Goal: Task Accomplishment & Management: Use online tool/utility

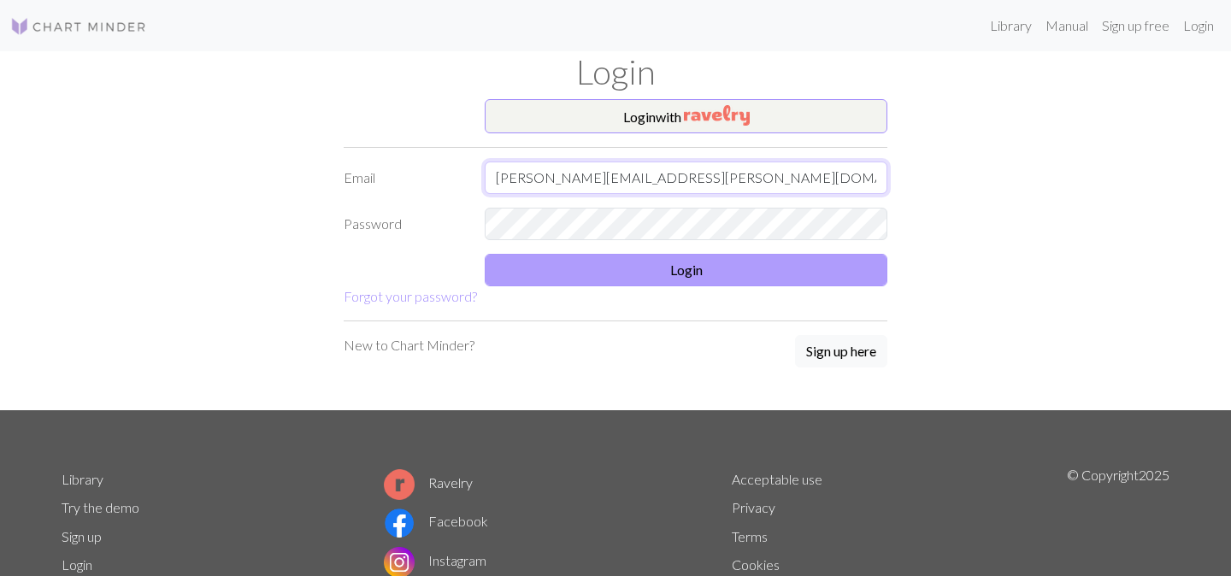
type input "[PERSON_NAME][EMAIL_ADDRESS][PERSON_NAME][DOMAIN_NAME]"
click at [640, 272] on button "Login" at bounding box center [686, 270] width 403 height 32
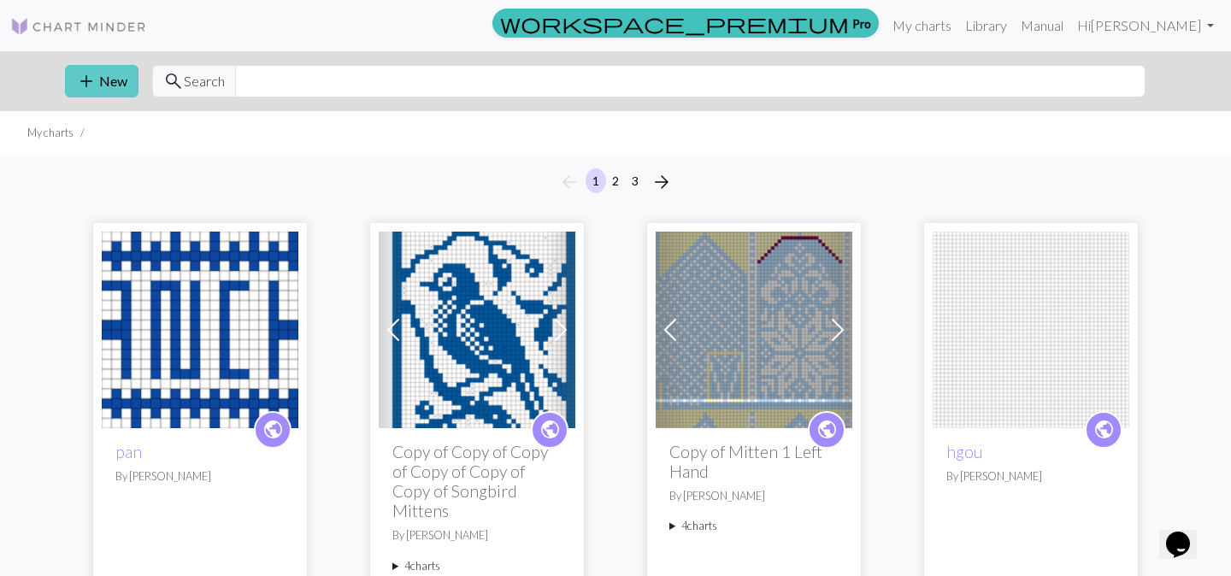
click at [93, 86] on span "add" at bounding box center [86, 81] width 21 height 24
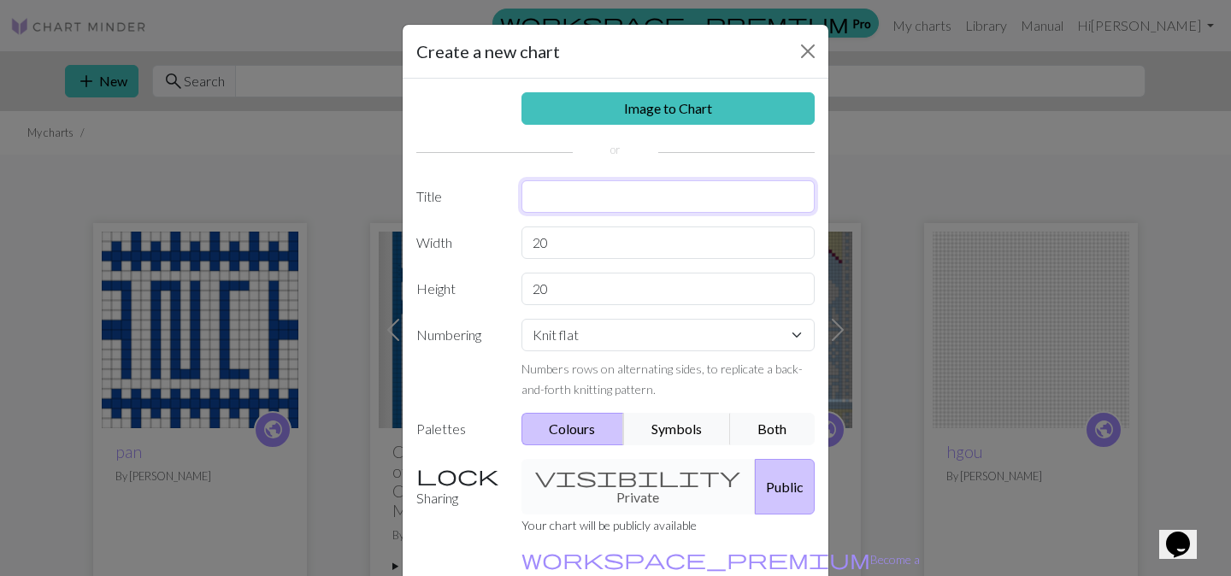
click at [583, 192] on input "text" at bounding box center [669, 196] width 294 height 32
type input "hat"
drag, startPoint x: 593, startPoint y: 249, endPoint x: 516, endPoint y: 247, distance: 77.0
click at [516, 247] on div "20" at bounding box center [668, 243] width 315 height 32
type input "92"
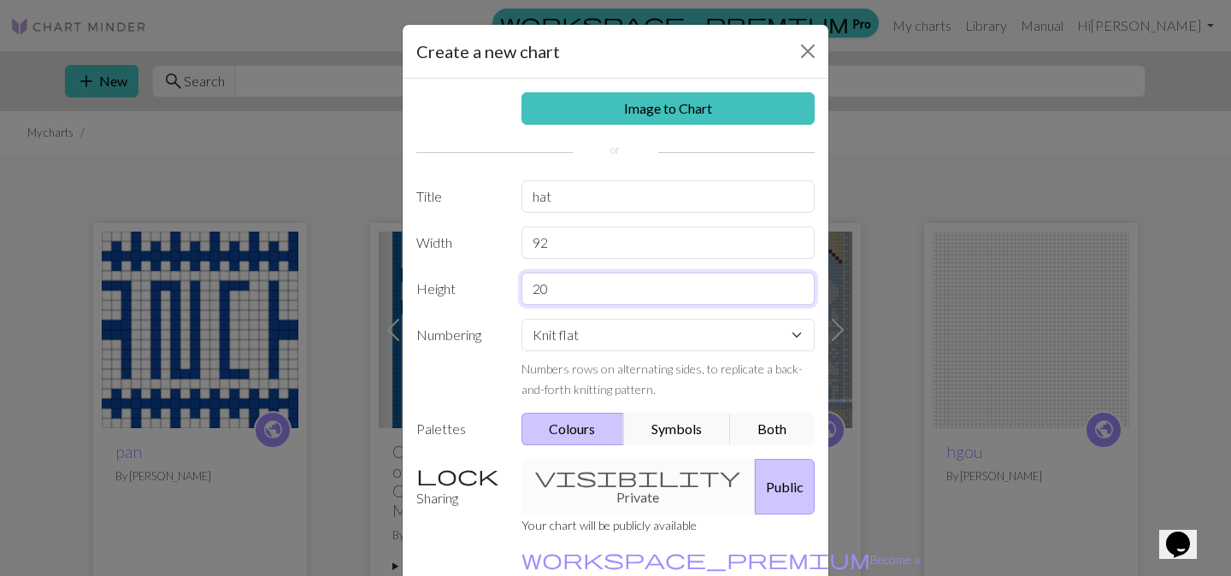
drag, startPoint x: 563, startPoint y: 295, endPoint x: 515, endPoint y: 295, distance: 47.9
click at [515, 295] on div "20" at bounding box center [668, 289] width 315 height 32
type input "80"
click at [755, 481] on button "Public" at bounding box center [785, 487] width 60 height 56
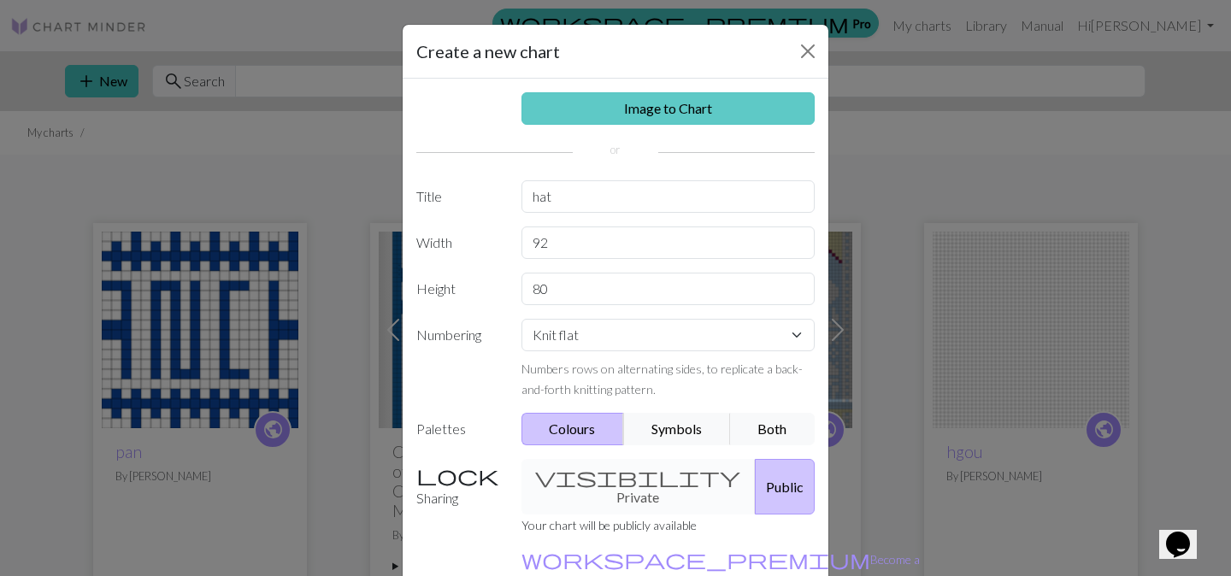
click at [652, 104] on link "Image to Chart" at bounding box center [669, 108] width 294 height 32
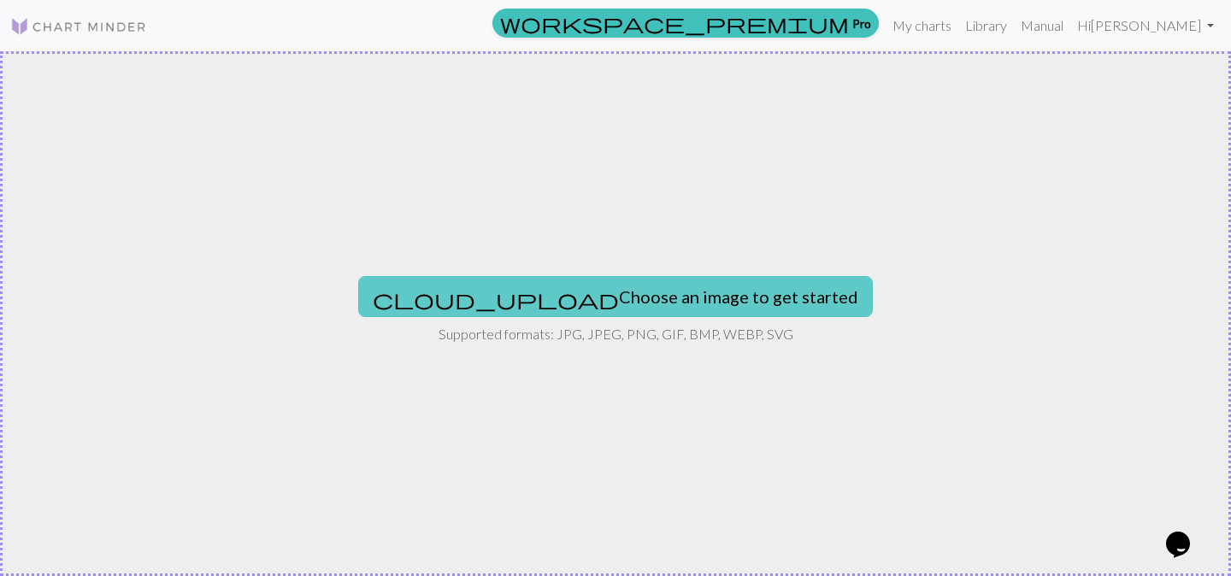
click at [592, 287] on button "cloud_upload Choose an image to get started" at bounding box center [615, 296] width 515 height 41
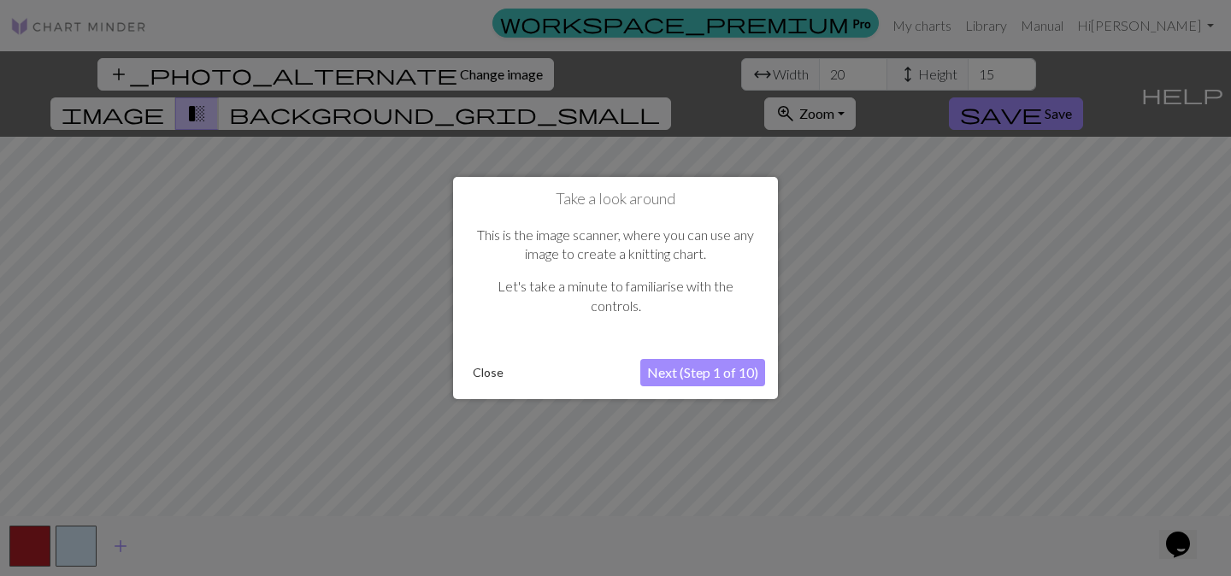
click at [484, 369] on button "Close" at bounding box center [488, 373] width 44 height 26
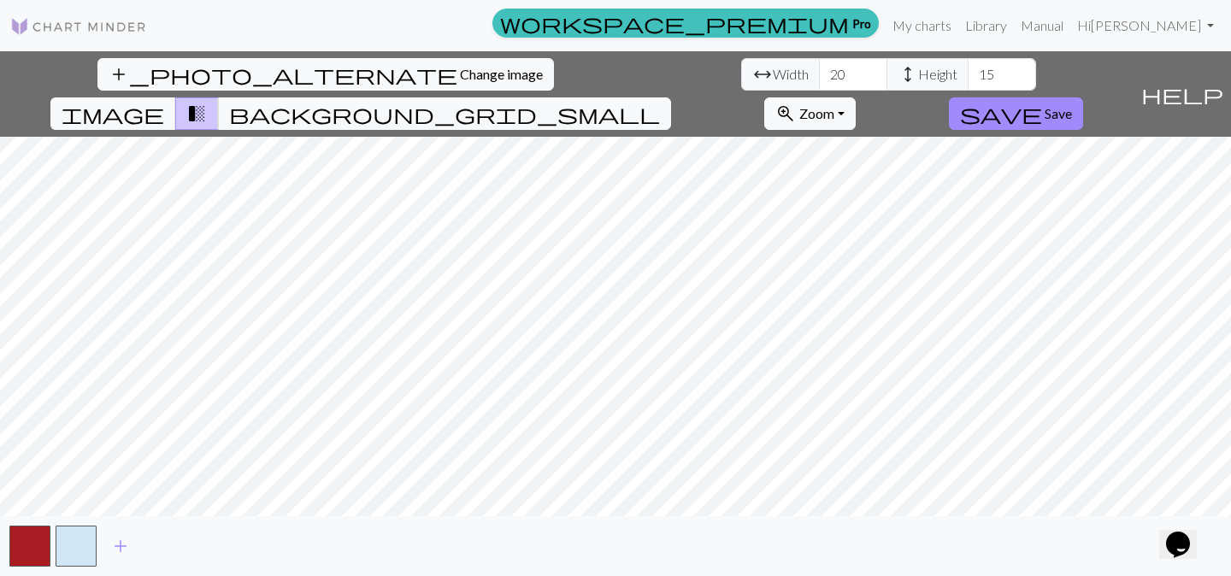
click at [316, 531] on div "add_photo_alternate Change image arrow_range Width 20 height Height 15 image tr…" at bounding box center [615, 313] width 1231 height 525
click at [905, 556] on div "add_photo_alternate Change image arrow_range Width 20 height Height 15 image tr…" at bounding box center [615, 313] width 1231 height 525
click at [108, 540] on button "add" at bounding box center [120, 546] width 43 height 32
click at [169, 541] on span "add" at bounding box center [166, 546] width 21 height 24
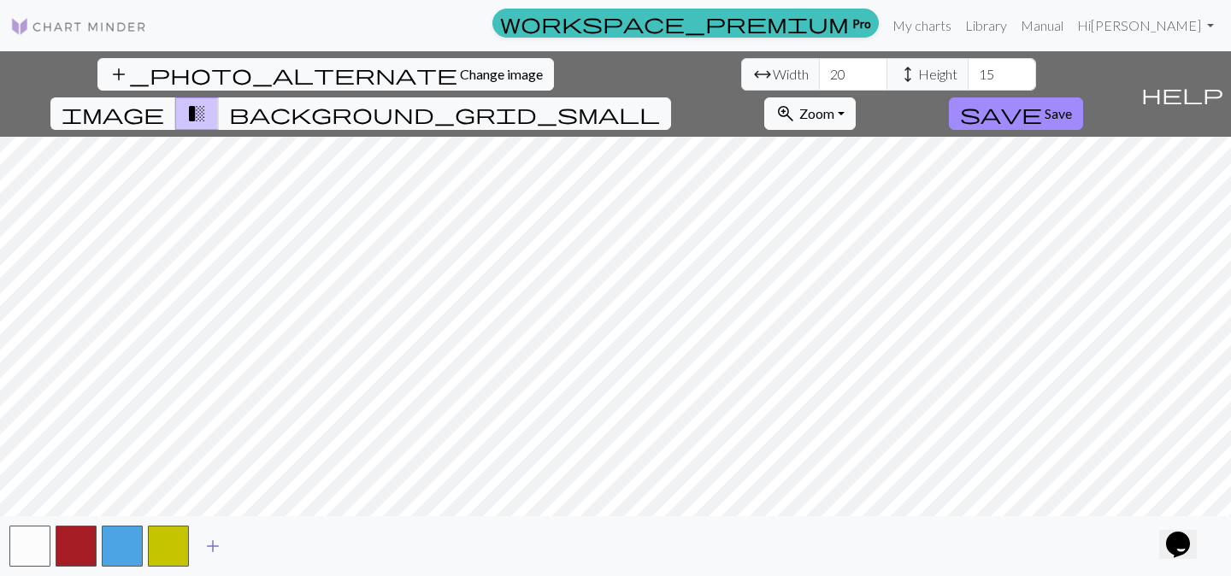
click at [169, 541] on button "button" at bounding box center [168, 546] width 41 height 41
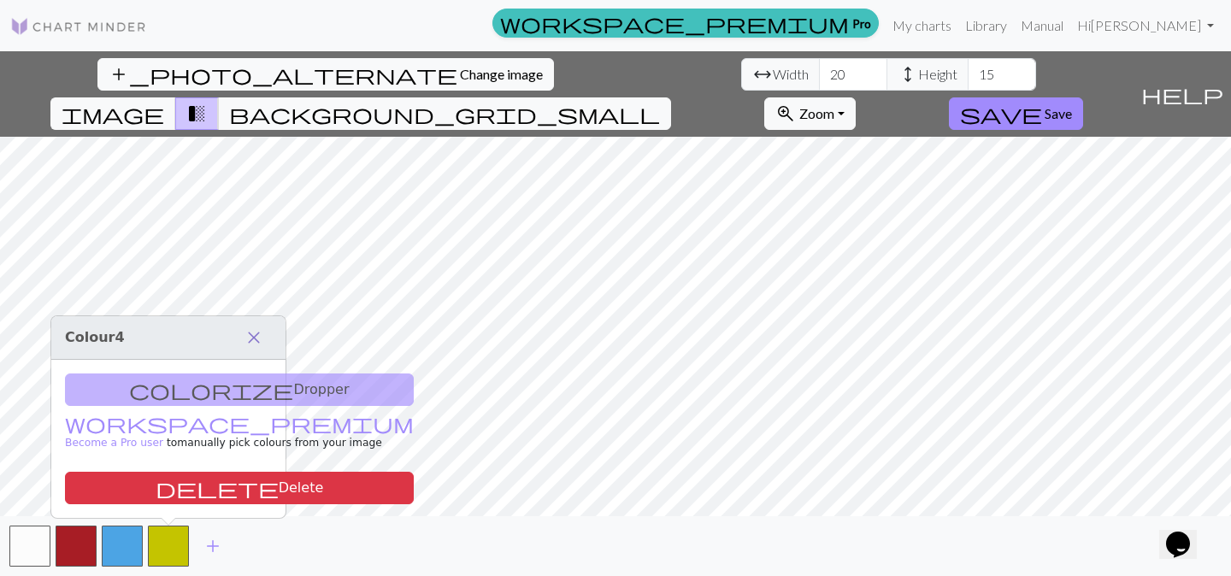
click at [250, 339] on span "close" at bounding box center [254, 338] width 21 height 24
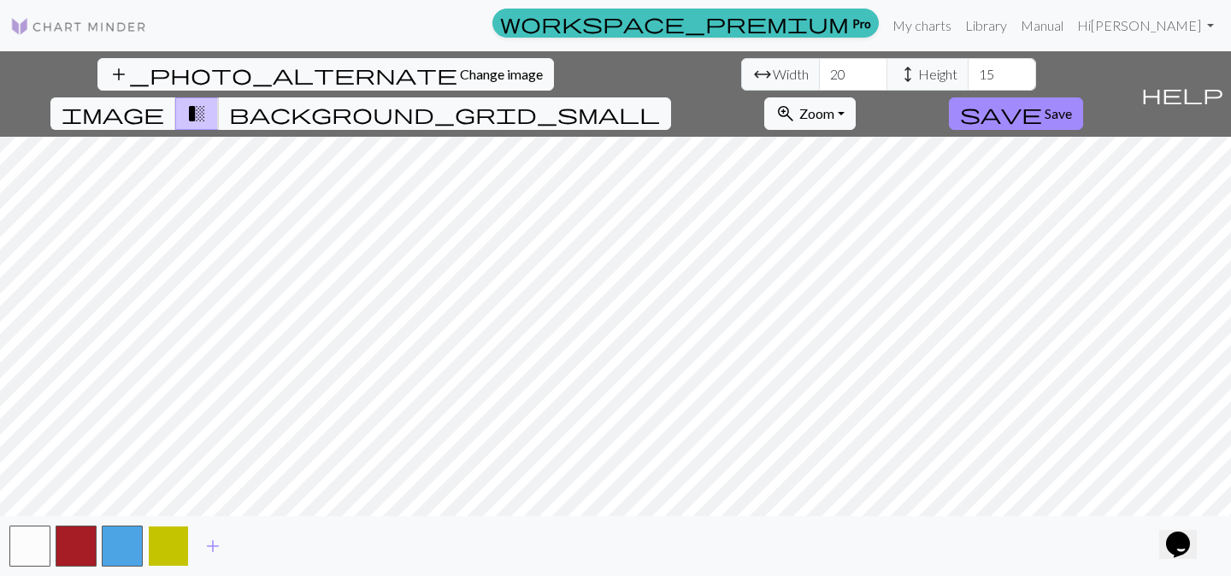
click at [170, 538] on button "button" at bounding box center [168, 546] width 41 height 41
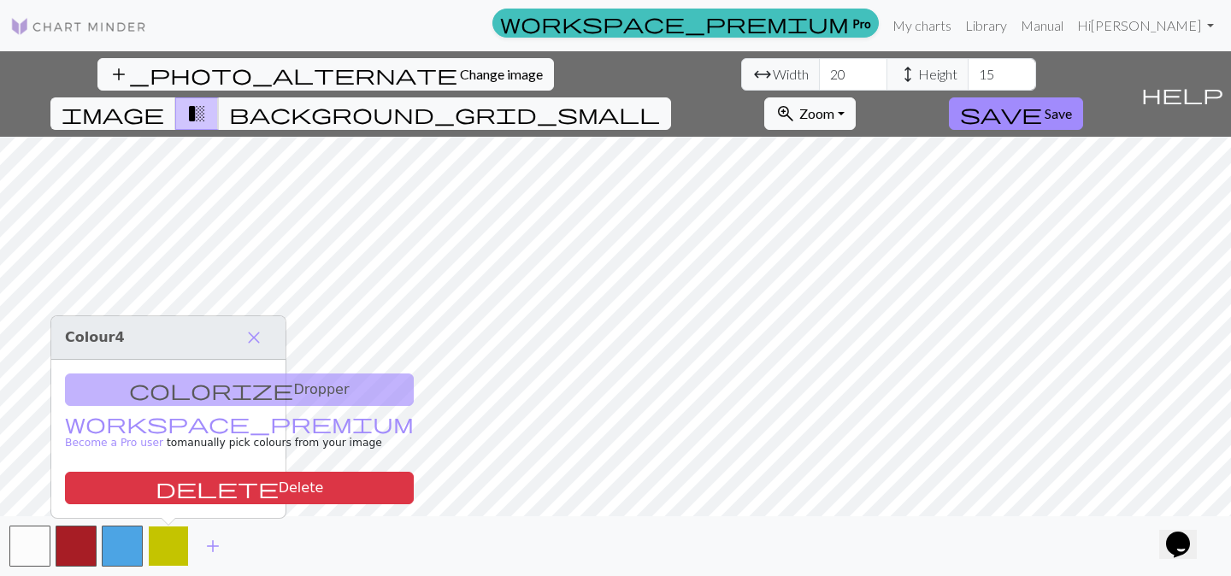
click at [170, 538] on button "button" at bounding box center [168, 546] width 41 height 41
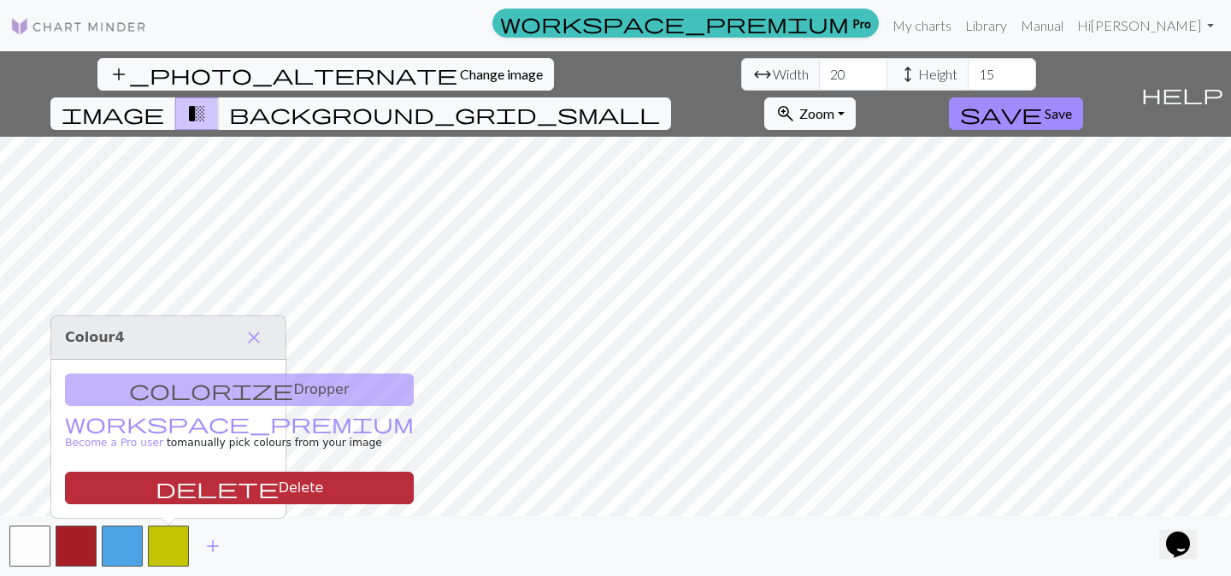
click at [181, 489] on button "delete Delete" at bounding box center [239, 488] width 349 height 32
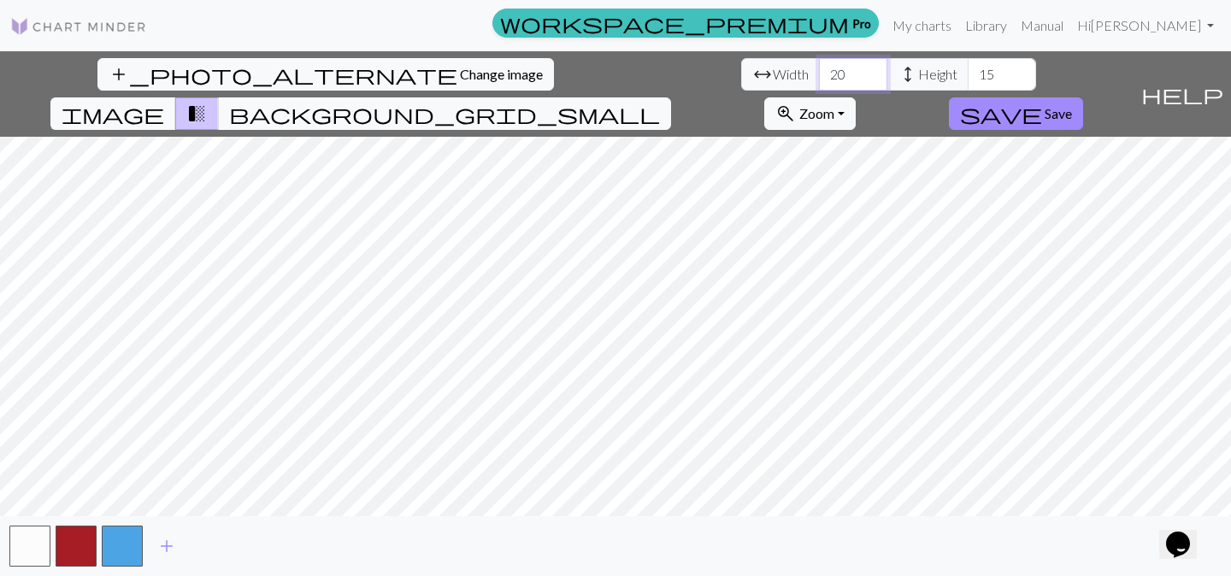
drag, startPoint x: 380, startPoint y: 71, endPoint x: 349, endPoint y: 69, distance: 30.8
click at [741, 69] on div "arrow_range Width 20 height Height 15" at bounding box center [888, 74] width 295 height 32
type input "92"
drag, startPoint x: 530, startPoint y: 76, endPoint x: 502, endPoint y: 79, distance: 28.3
click at [968, 79] on input "15" at bounding box center [1002, 74] width 68 height 32
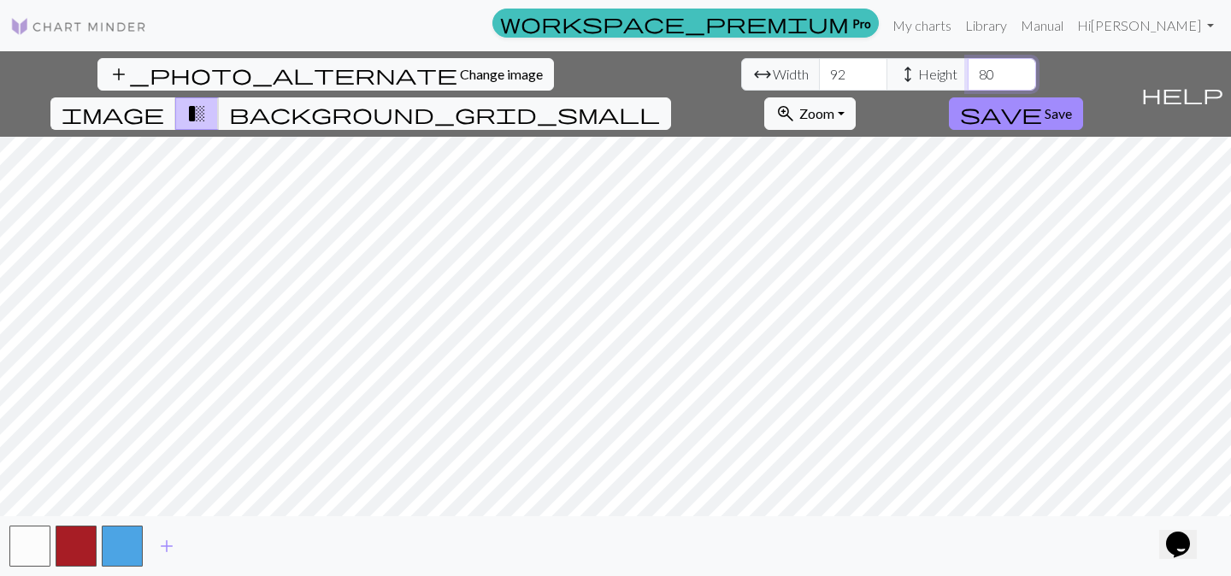
type input "80"
click at [660, 102] on span "background_grid_small" at bounding box center [444, 114] width 431 height 24
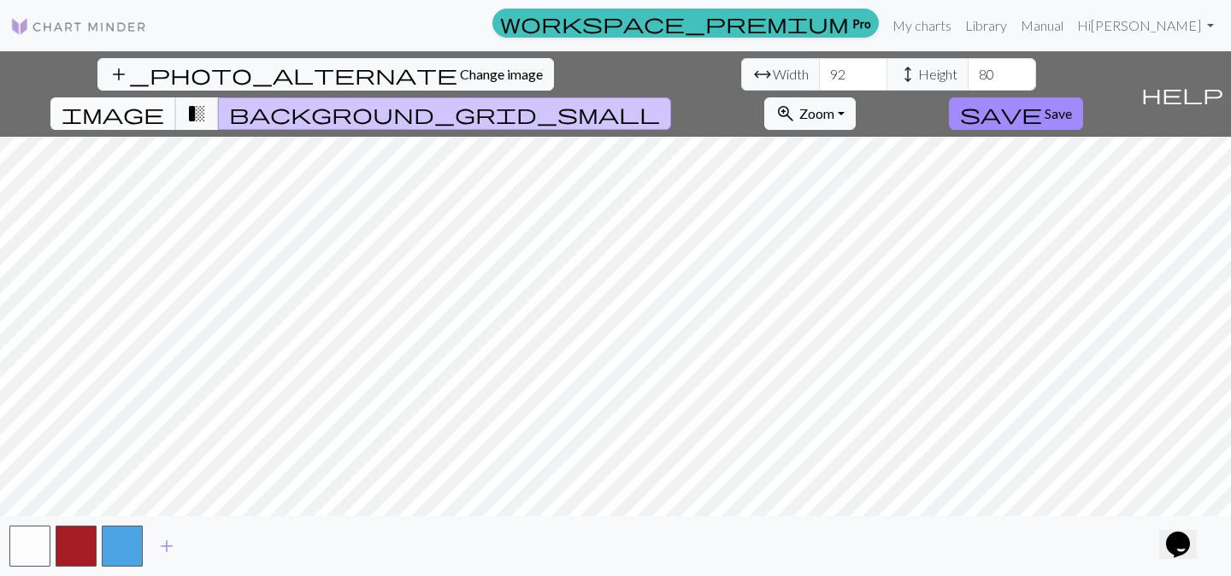
click at [164, 102] on span "image" at bounding box center [113, 114] width 103 height 24
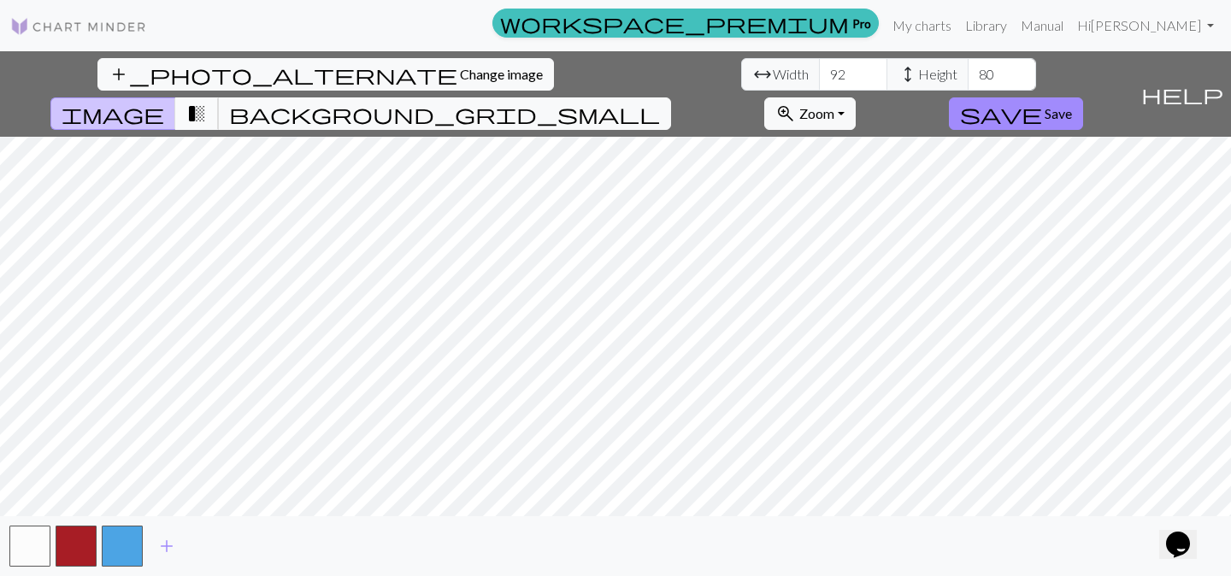
click at [207, 102] on span "transition_fade" at bounding box center [196, 114] width 21 height 24
click at [164, 102] on span "image" at bounding box center [113, 114] width 103 height 24
click at [1042, 102] on span "save" at bounding box center [1001, 114] width 82 height 24
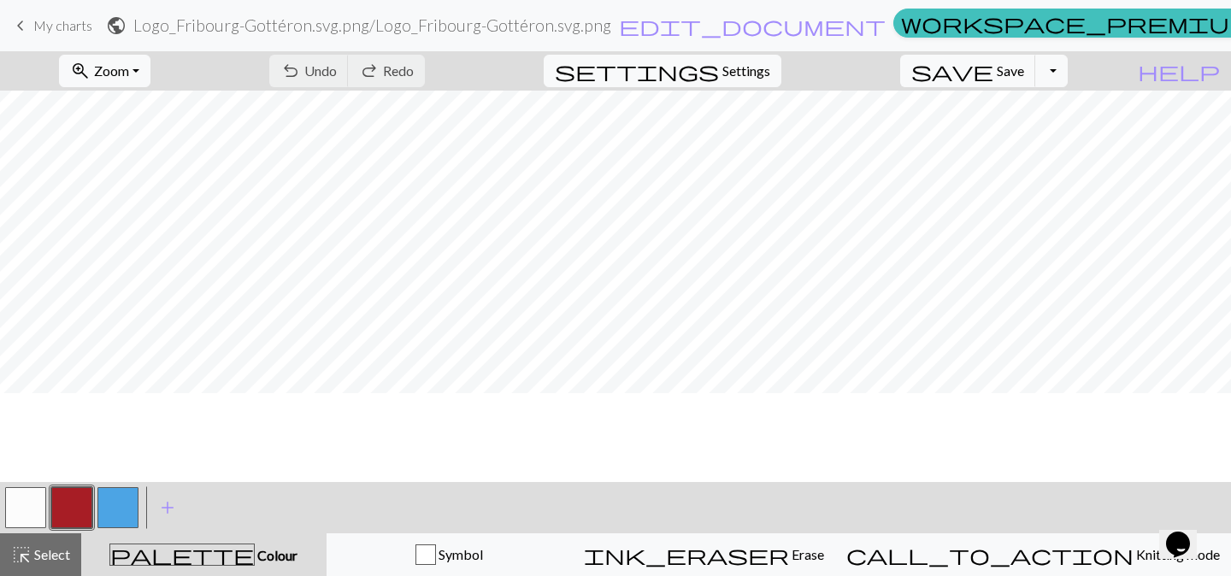
scroll to position [292, 9]
click at [151, 68] on button "zoom_in Zoom Zoom" at bounding box center [104, 71] width 91 height 32
click at [133, 111] on button "Fit all" at bounding box center [127, 108] width 135 height 27
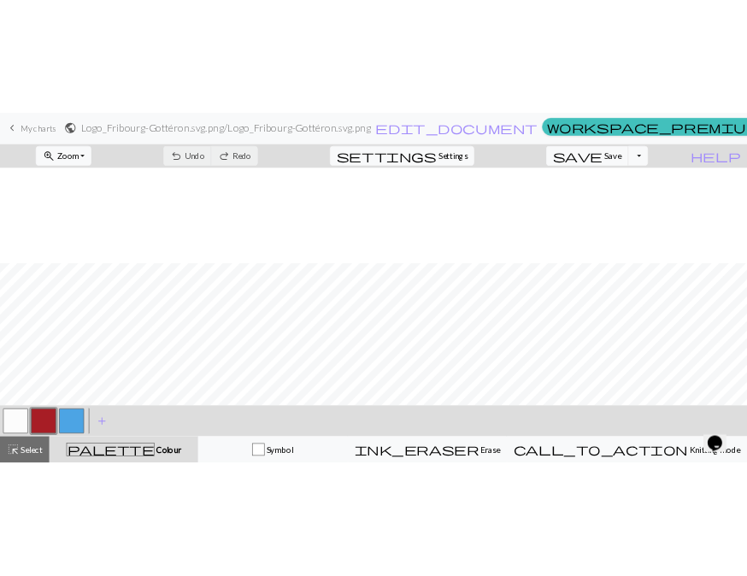
scroll to position [157, 0]
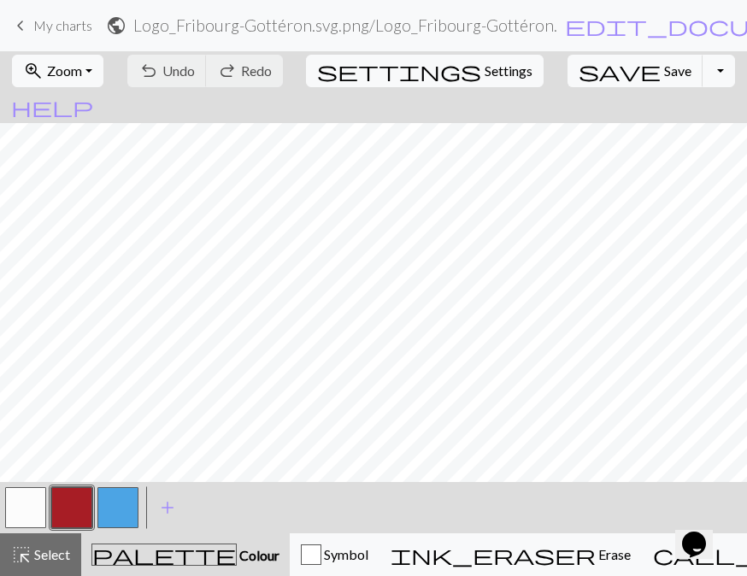
click at [48, 497] on div at bounding box center [26, 508] width 46 height 46
click at [34, 504] on button "button" at bounding box center [25, 507] width 41 height 41
click at [165, 499] on span "add" at bounding box center [167, 508] width 21 height 24
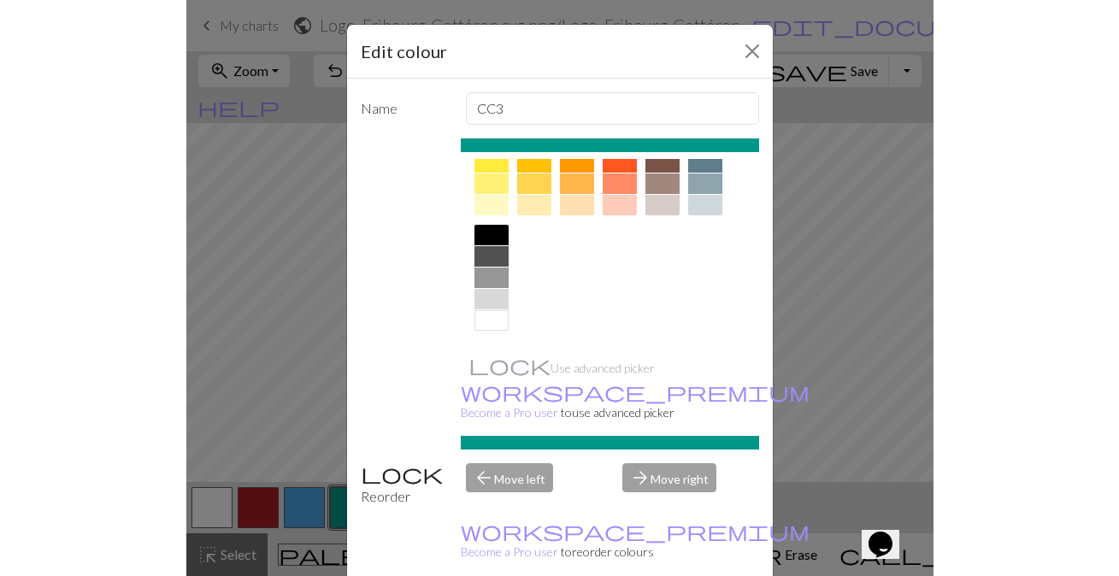
scroll to position [294, 0]
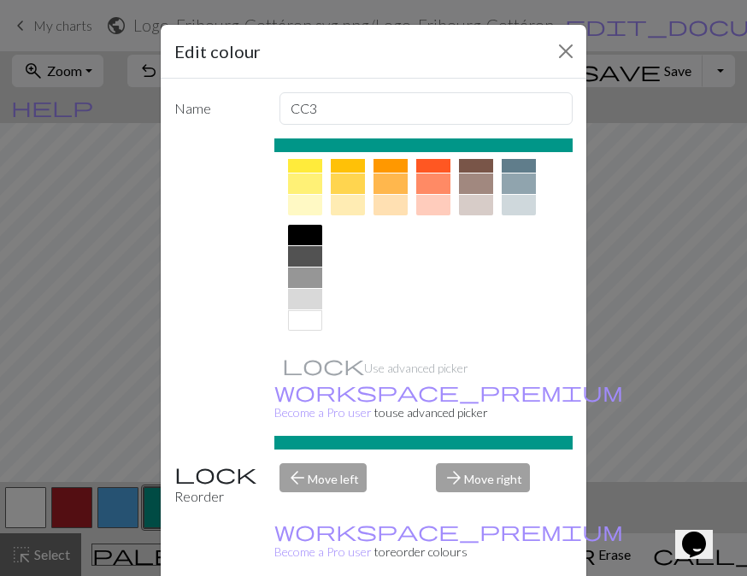
click at [310, 236] on div at bounding box center [305, 235] width 34 height 21
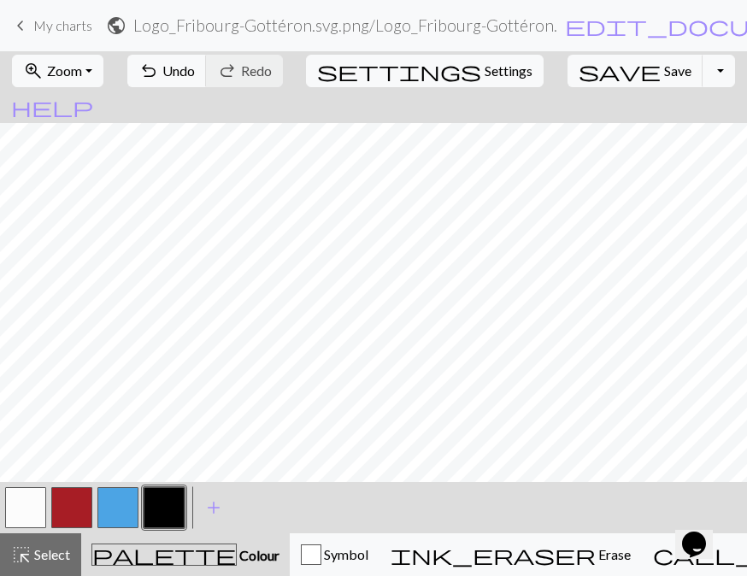
click at [20, 493] on button "button" at bounding box center [25, 507] width 41 height 41
click at [160, 511] on button "button" at bounding box center [164, 507] width 41 height 41
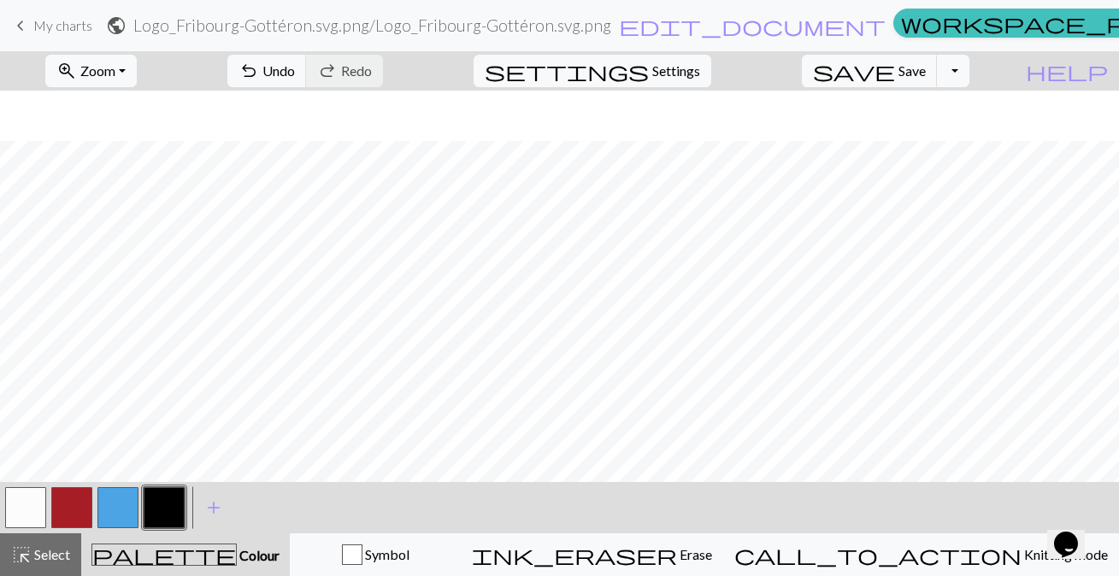
scroll to position [97, 0]
click at [27, 498] on button "button" at bounding box center [25, 507] width 41 height 41
click at [162, 497] on button "button" at bounding box center [164, 507] width 41 height 41
click at [25, 518] on button "button" at bounding box center [25, 507] width 41 height 41
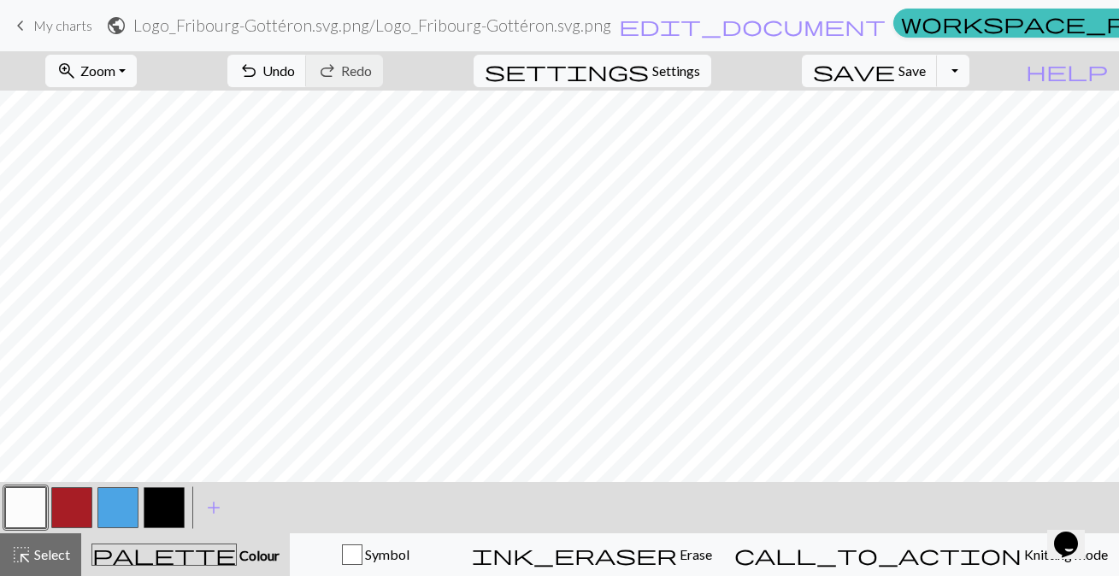
click at [33, 507] on button "button" at bounding box center [25, 507] width 41 height 41
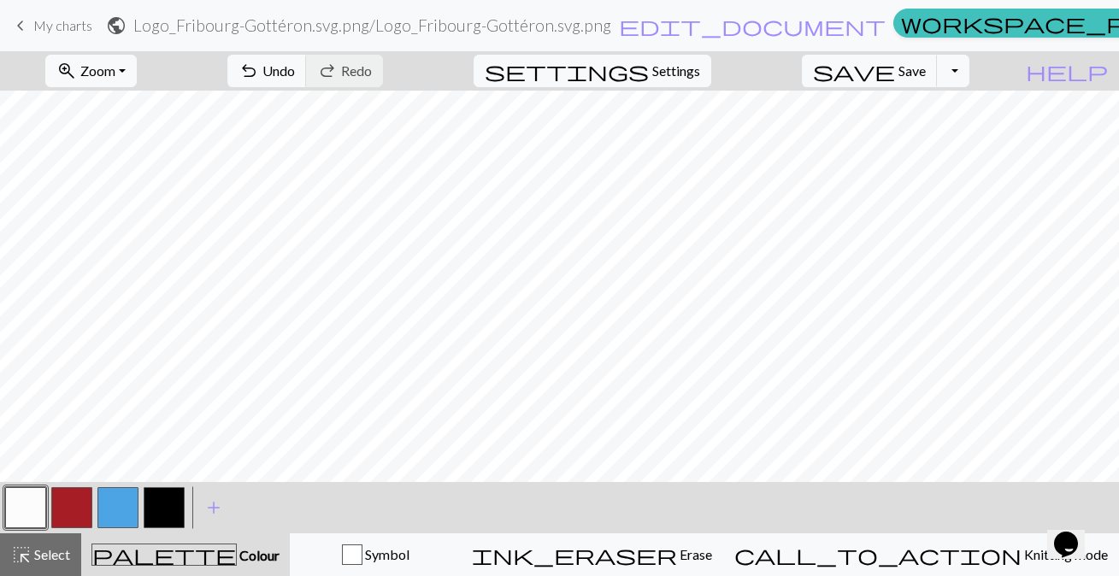
click at [169, 502] on button "button" at bounding box center [164, 507] width 41 height 41
click at [19, 507] on button "button" at bounding box center [25, 507] width 41 height 41
click at [119, 499] on button "button" at bounding box center [117, 507] width 41 height 41
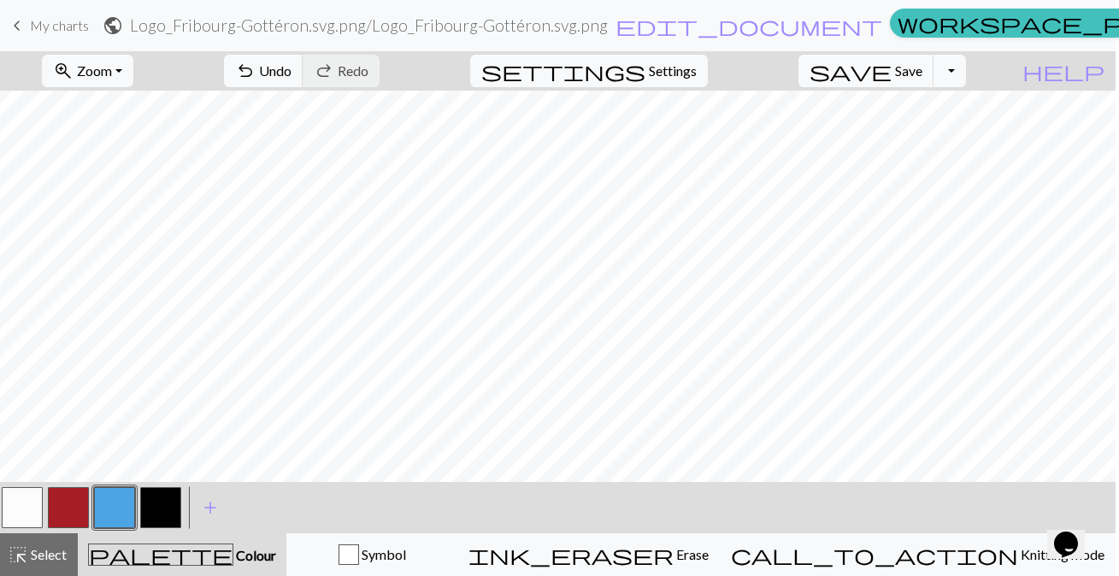
click at [27, 499] on button "button" at bounding box center [22, 507] width 41 height 41
click at [133, 80] on button "zoom_in Zoom Zoom" at bounding box center [87, 71] width 91 height 32
click at [151, 105] on button "Fit all" at bounding box center [110, 108] width 135 height 27
click at [133, 68] on button "zoom_in Zoom Zoom" at bounding box center [87, 71] width 91 height 32
click at [115, 111] on button "Fit all" at bounding box center [110, 108] width 135 height 27
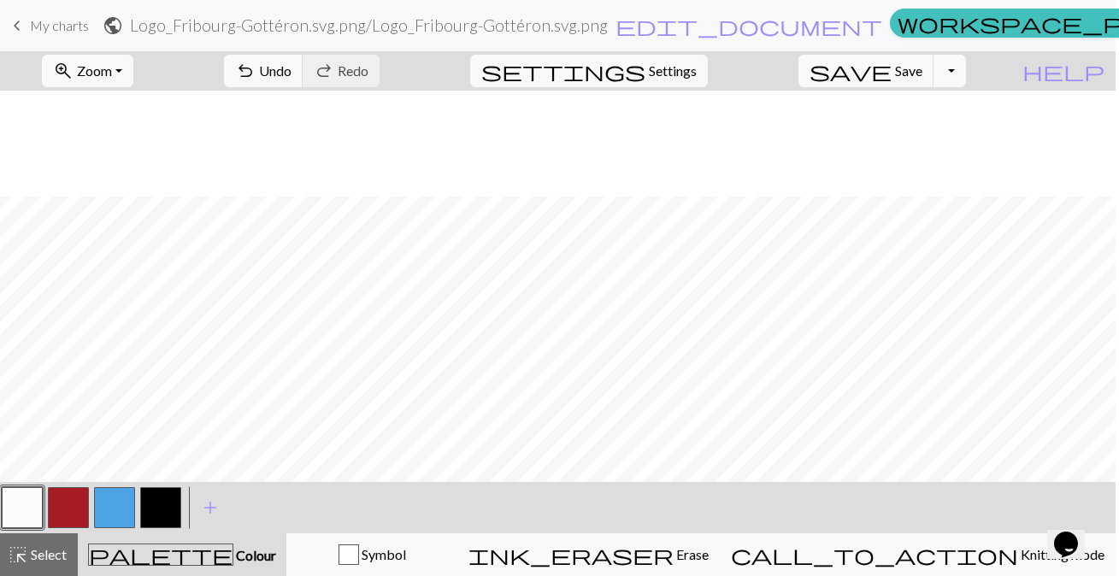
scroll to position [185, 0]
click at [168, 502] on button "button" at bounding box center [160, 507] width 41 height 41
click at [27, 509] on button "button" at bounding box center [22, 507] width 41 height 41
click at [156, 502] on button "button" at bounding box center [160, 507] width 41 height 41
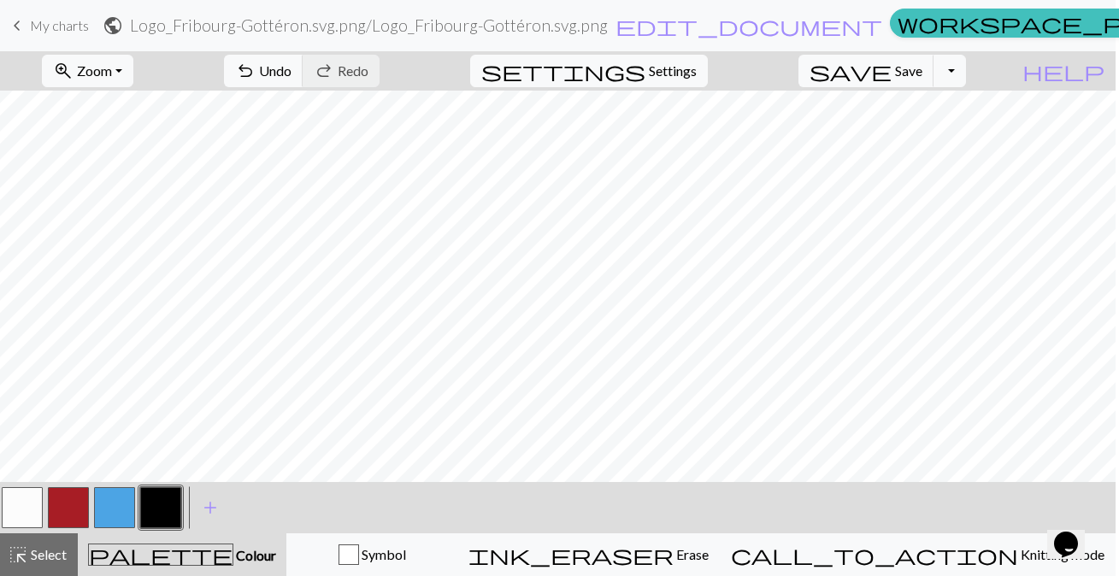
click at [26, 496] on button "button" at bounding box center [22, 507] width 41 height 41
click at [98, 513] on button "button" at bounding box center [114, 507] width 41 height 41
click at [167, 503] on button "button" at bounding box center [160, 507] width 41 height 41
click at [113, 511] on button "button" at bounding box center [114, 507] width 41 height 41
click at [142, 538] on button "palette Colour Colour" at bounding box center [182, 555] width 209 height 43
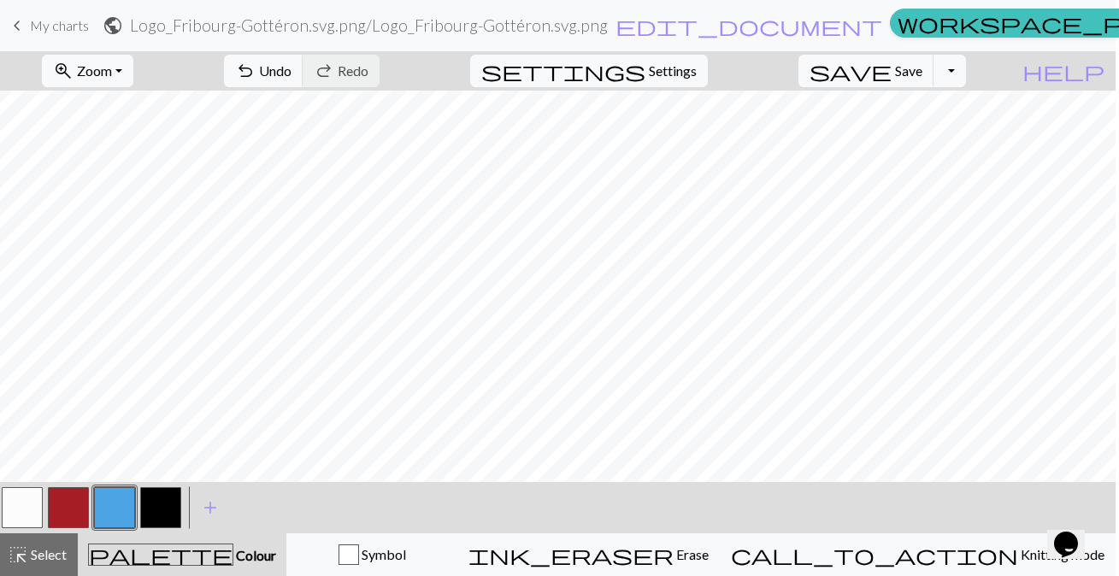
click at [165, 506] on button "button" at bounding box center [160, 507] width 41 height 41
click at [30, 508] on button "button" at bounding box center [22, 507] width 41 height 41
click at [162, 505] on button "button" at bounding box center [160, 507] width 41 height 41
click at [14, 514] on button "button" at bounding box center [22, 507] width 41 height 41
click at [697, 73] on span "Settings" at bounding box center [673, 71] width 48 height 21
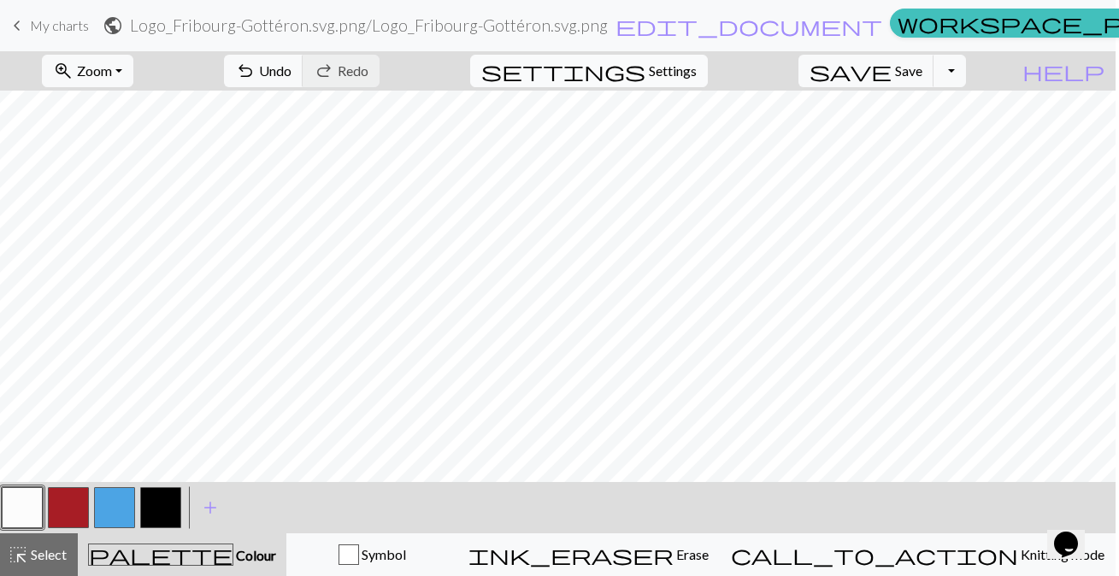
scroll to position [0, 0]
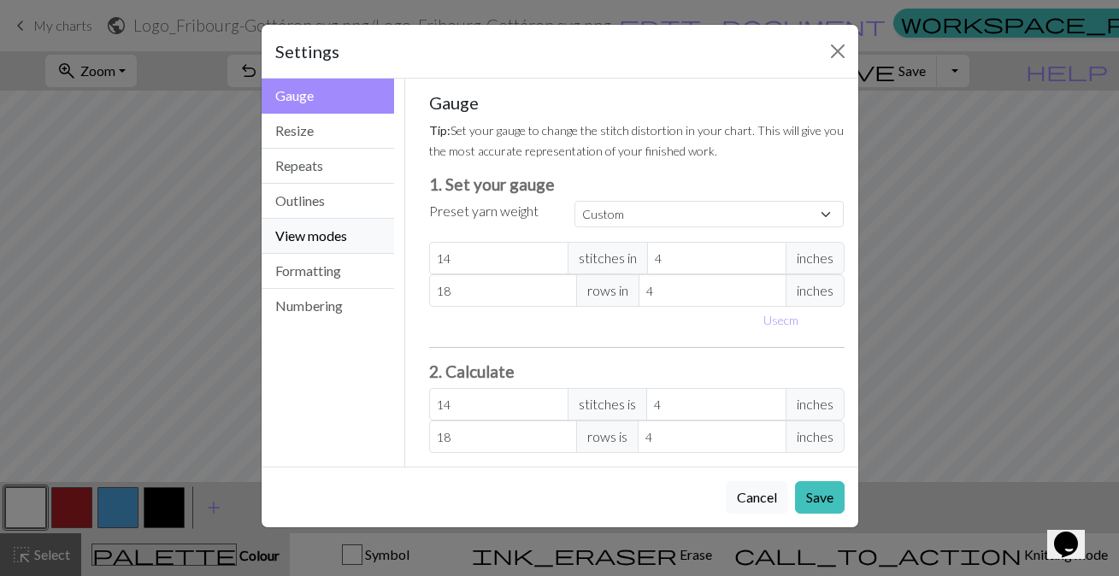
click at [321, 234] on button "View modes" at bounding box center [328, 236] width 133 height 35
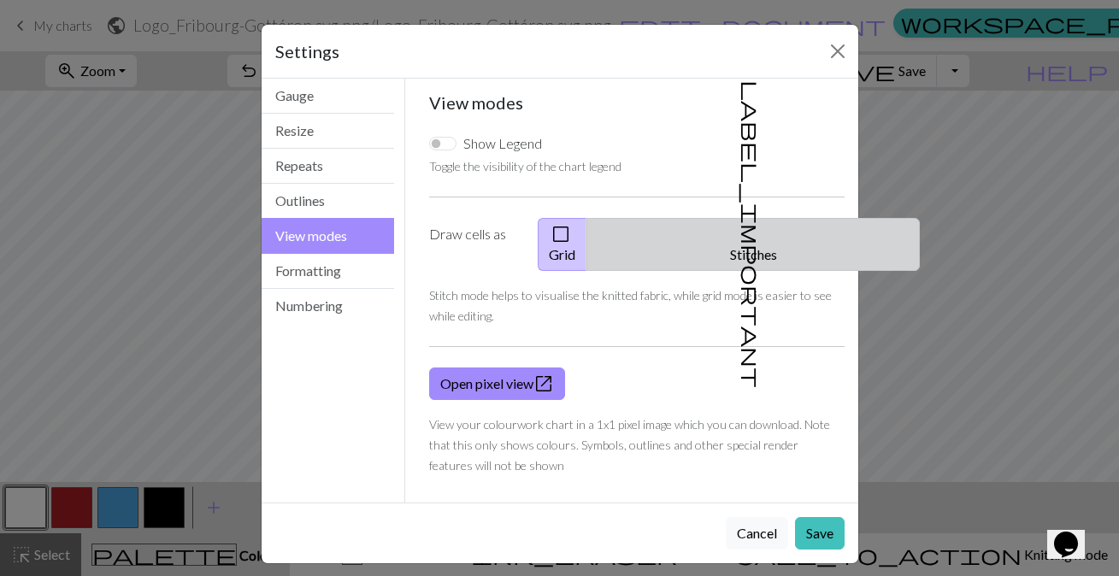
click at [740, 227] on span "label_important" at bounding box center [752, 234] width 24 height 308
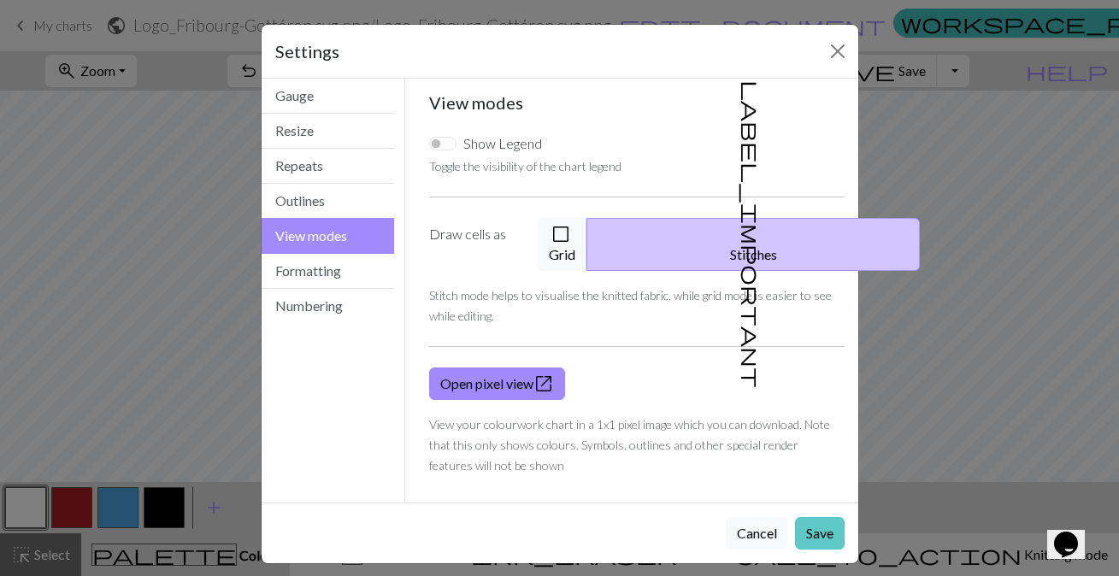
click at [819, 520] on button "Save" at bounding box center [820, 533] width 50 height 32
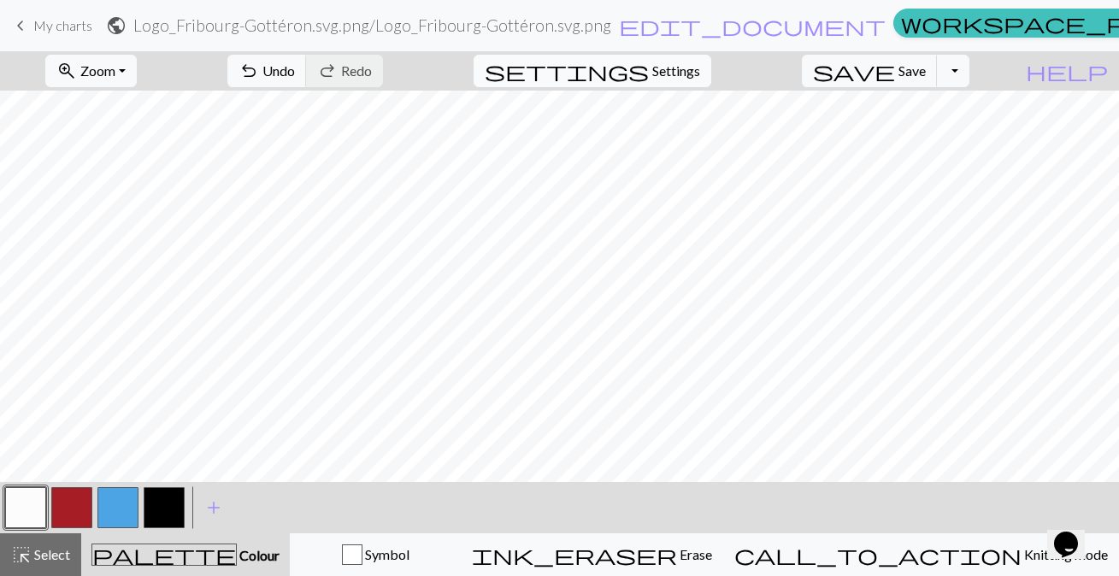
click at [694, 74] on span "Settings" at bounding box center [676, 71] width 48 height 21
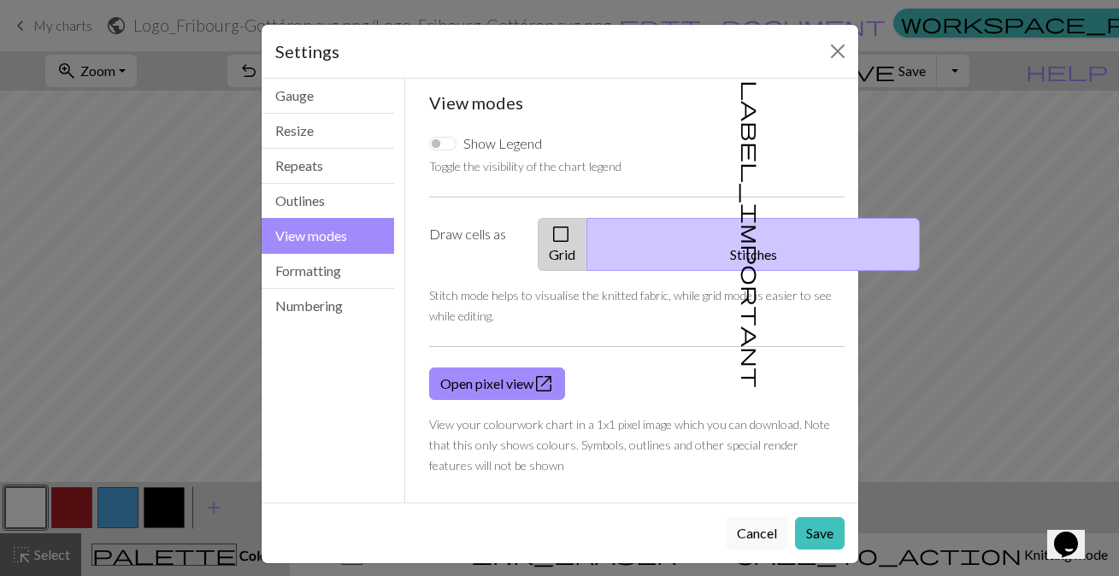
click at [571, 239] on span "check_box_outline_blank" at bounding box center [561, 234] width 21 height 24
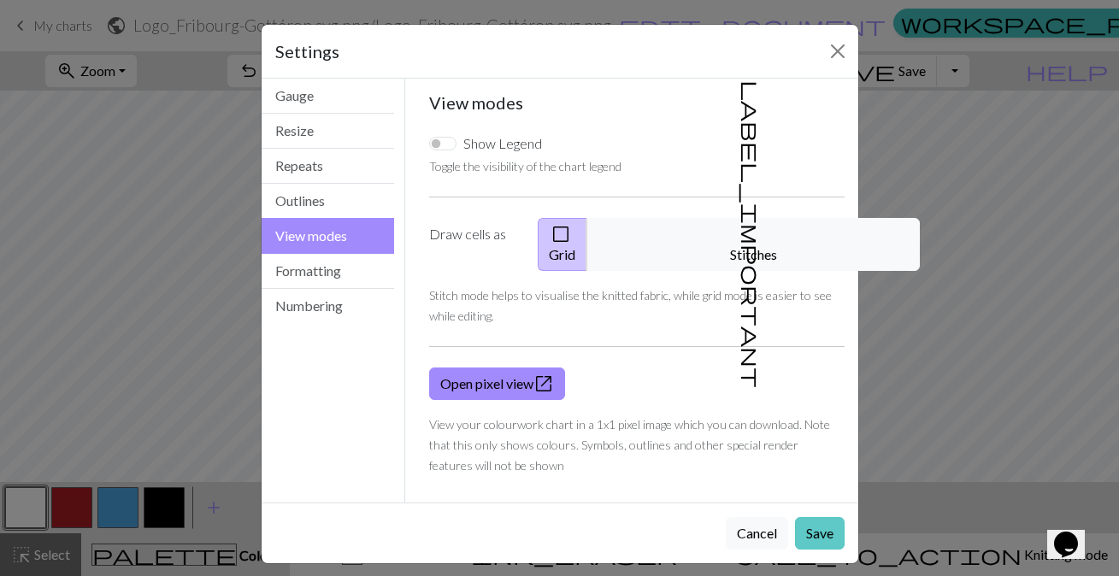
click at [813, 517] on button "Save" at bounding box center [820, 533] width 50 height 32
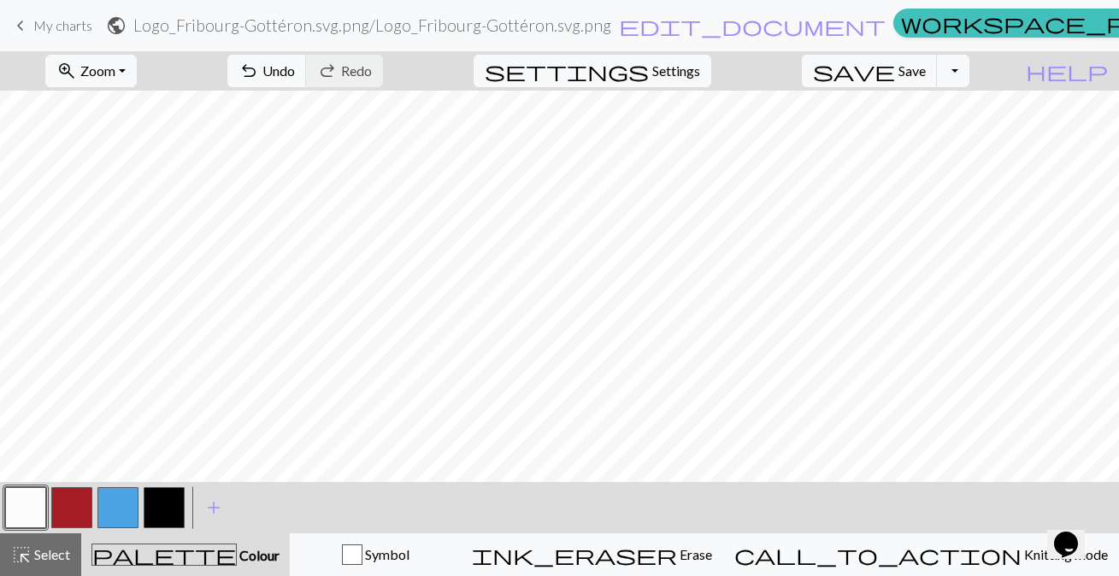
click at [162, 511] on button "button" at bounding box center [164, 507] width 41 height 41
click at [34, 505] on button "button" at bounding box center [25, 507] width 41 height 41
click at [157, 494] on button "button" at bounding box center [164, 507] width 41 height 41
click at [26, 504] on button "button" at bounding box center [25, 507] width 41 height 41
click at [173, 503] on button "button" at bounding box center [164, 507] width 41 height 41
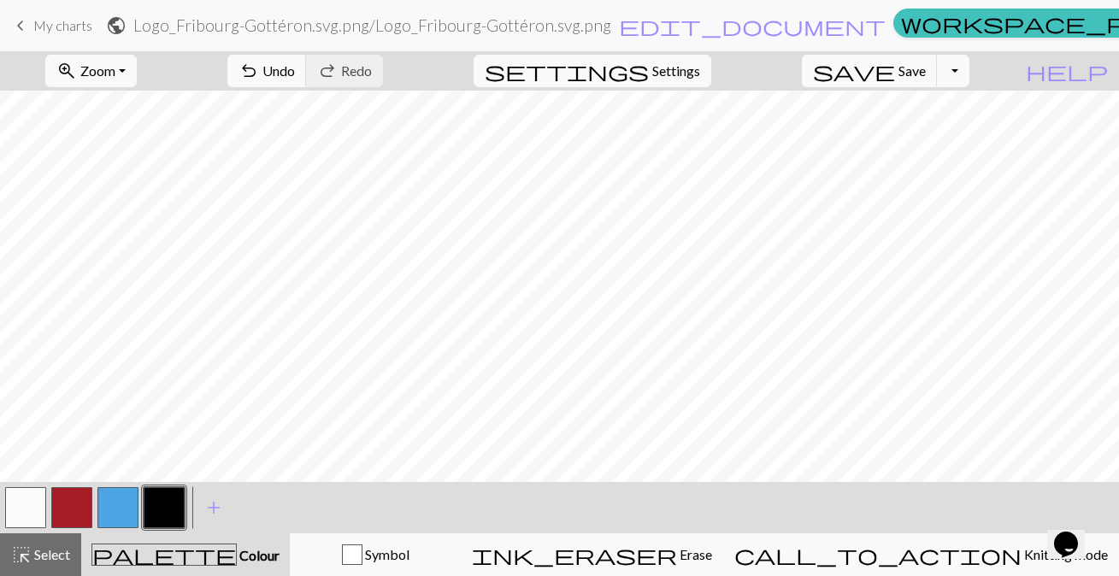
click at [36, 507] on button "button" at bounding box center [25, 507] width 41 height 41
click at [165, 520] on button "button" at bounding box center [164, 507] width 41 height 41
click at [31, 519] on button "button" at bounding box center [25, 507] width 41 height 41
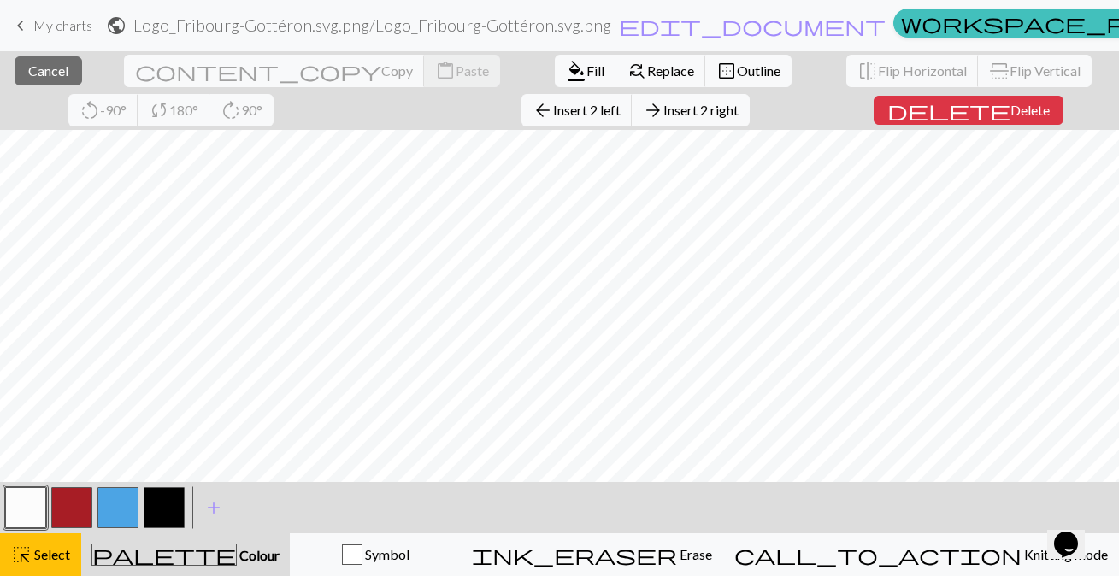
click at [635, 125] on div "close Cancel content_copy Copy content_paste Paste format_color_fill Fill find_…" at bounding box center [559, 90] width 1119 height 79
click at [484, 506] on div "< > add Add a colour" at bounding box center [559, 507] width 1119 height 51
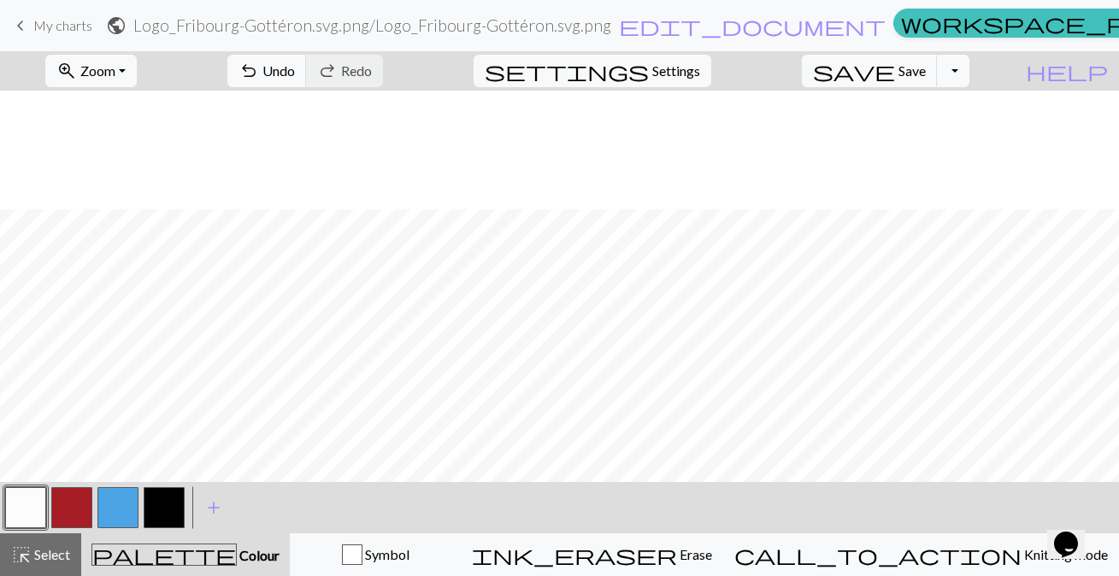
scroll to position [340, 0]
click at [165, 505] on button "button" at bounding box center [164, 507] width 41 height 41
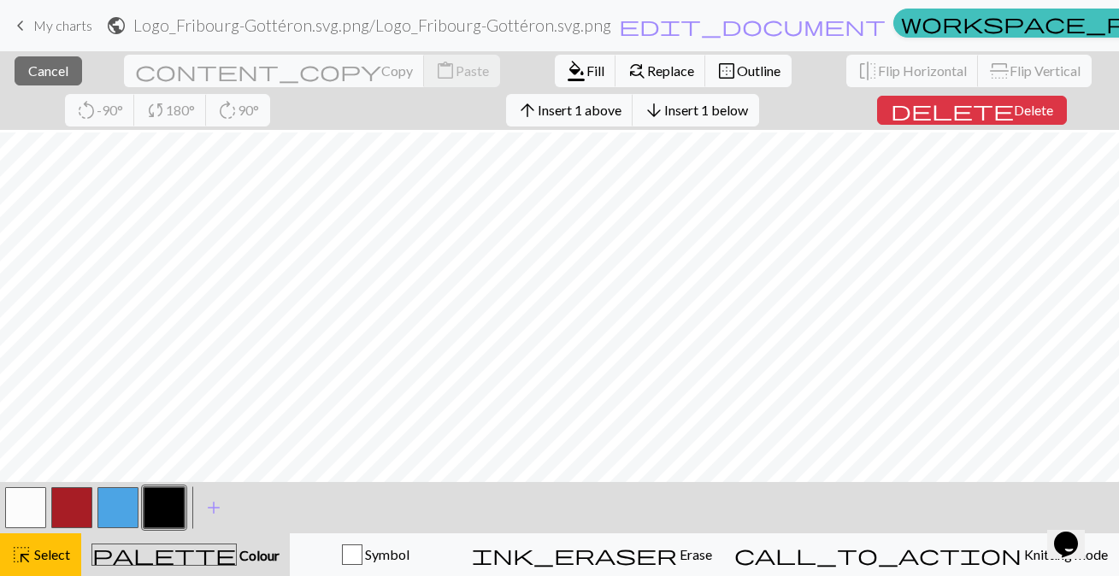
scroll to position [392, 0]
click at [1070, 521] on body "This website uses cookies to ensure you get the best experience on our website.…" at bounding box center [559, 288] width 1119 height 576
click at [122, 511] on button "button" at bounding box center [117, 507] width 41 height 41
click at [127, 500] on button "button" at bounding box center [117, 507] width 41 height 41
click at [127, 500] on div "Edit colour Name CC2 Use advanced picker workspace_premium Become a Pro user to…" at bounding box center [559, 288] width 1119 height 576
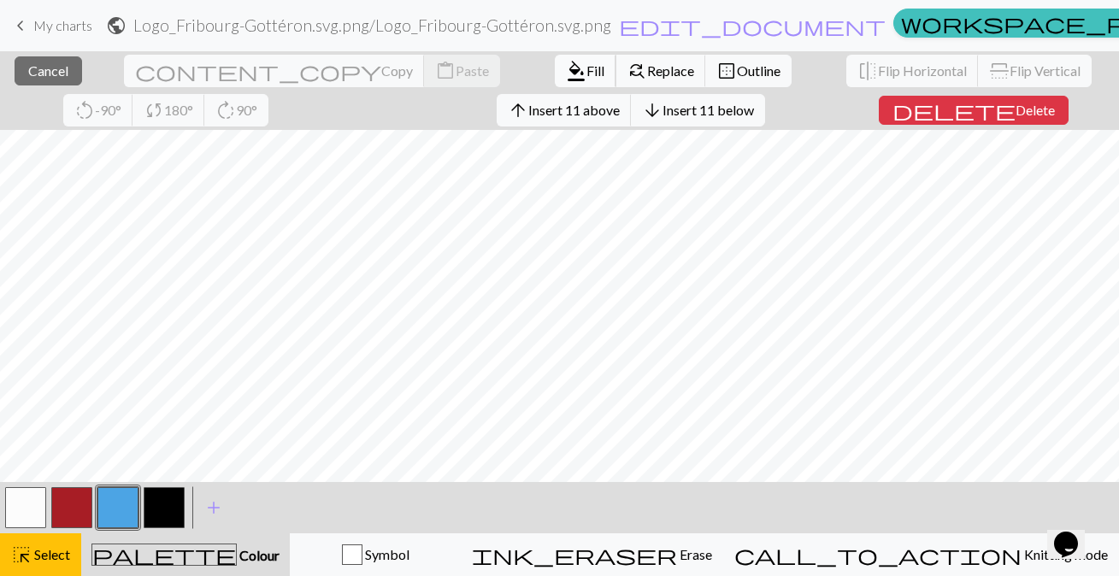
click at [587, 64] on span "Fill" at bounding box center [596, 70] width 18 height 16
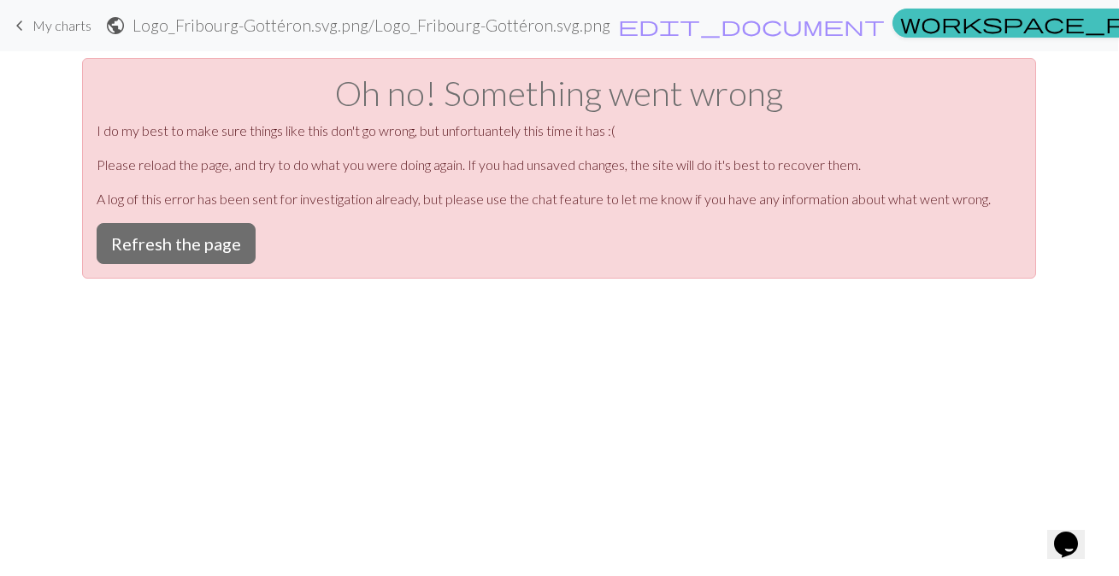
scroll to position [0, 0]
click at [207, 235] on button "Refresh the page" at bounding box center [176, 243] width 159 height 41
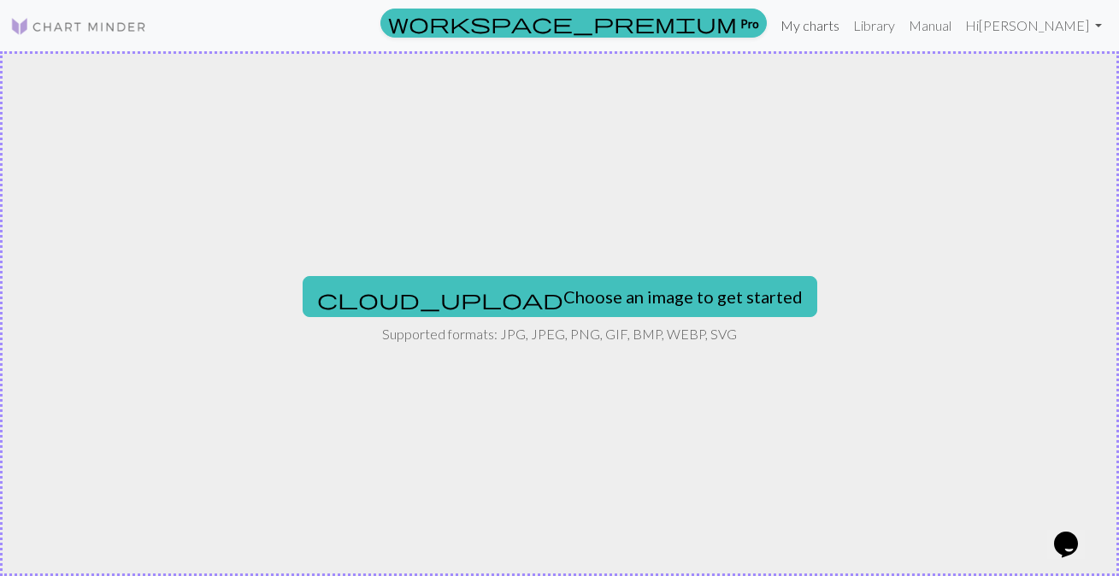
click at [847, 27] on link "My charts" at bounding box center [810, 26] width 73 height 34
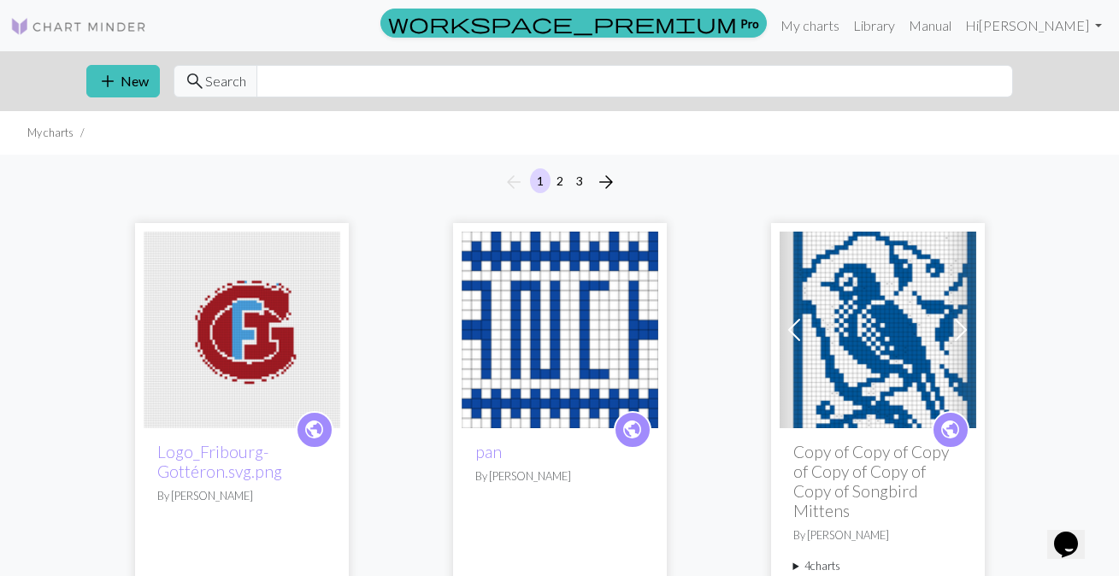
click at [251, 298] on img at bounding box center [242, 330] width 197 height 197
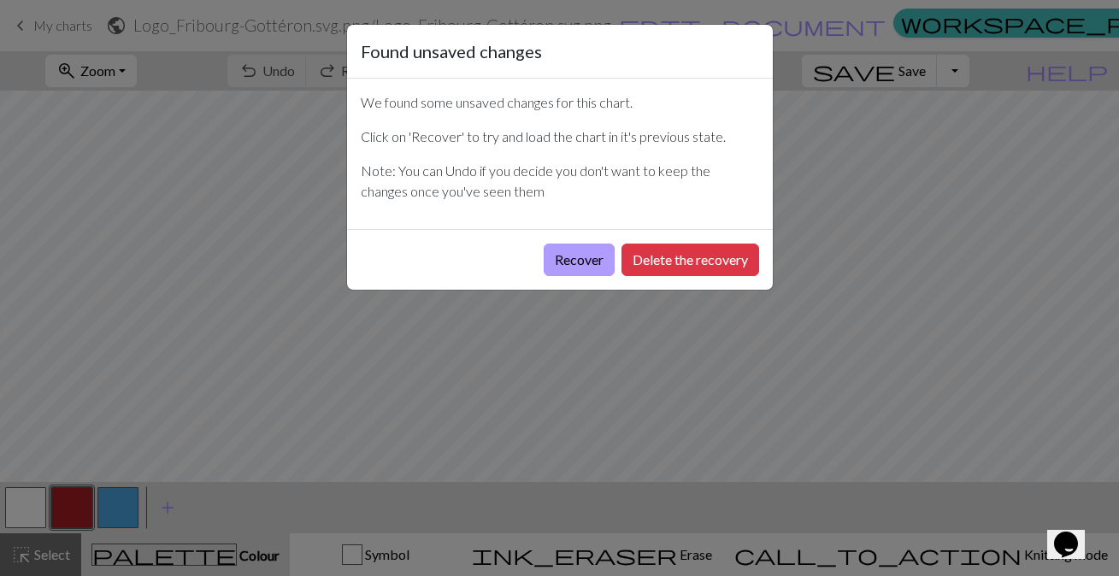
click at [593, 263] on button "Recover" at bounding box center [579, 260] width 71 height 32
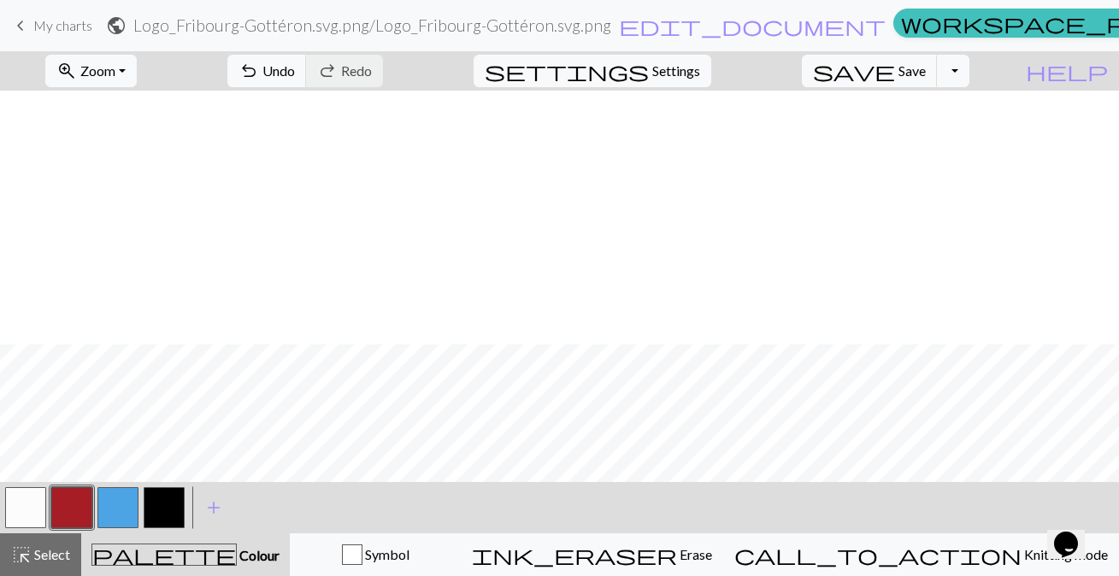
scroll to position [525, 0]
click at [137, 67] on button "zoom_in Zoom Zoom" at bounding box center [90, 71] width 91 height 32
click at [117, 114] on button "Fit all" at bounding box center [113, 108] width 135 height 27
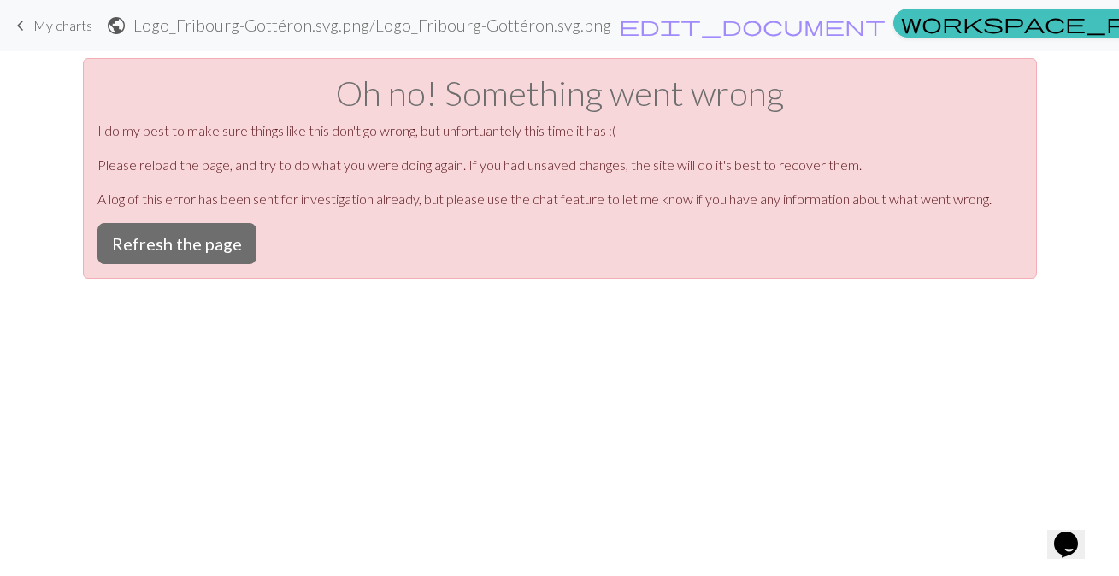
scroll to position [0, 0]
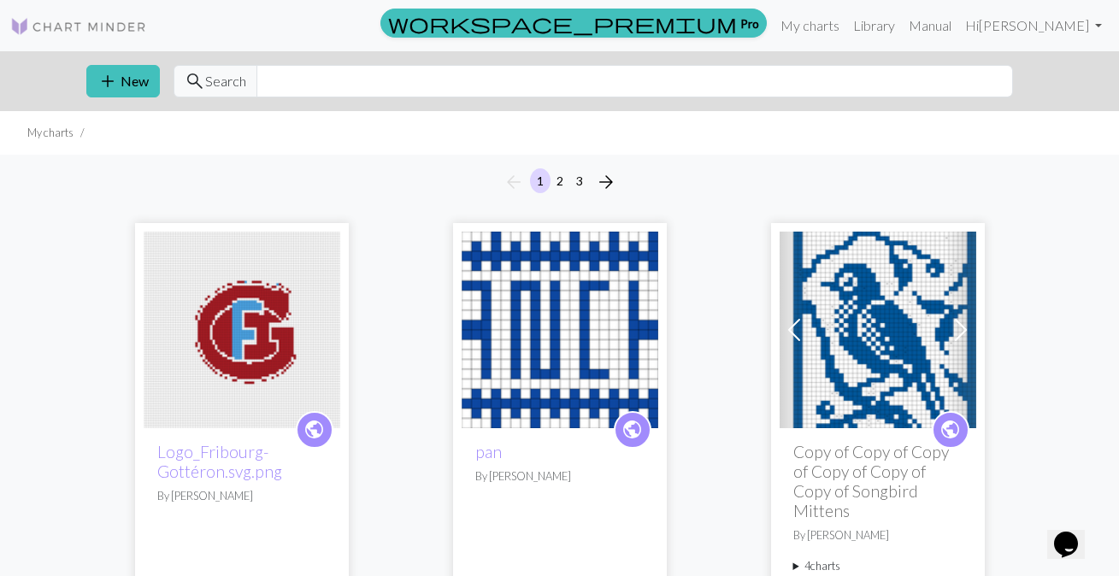
click at [241, 328] on img at bounding box center [242, 330] width 197 height 197
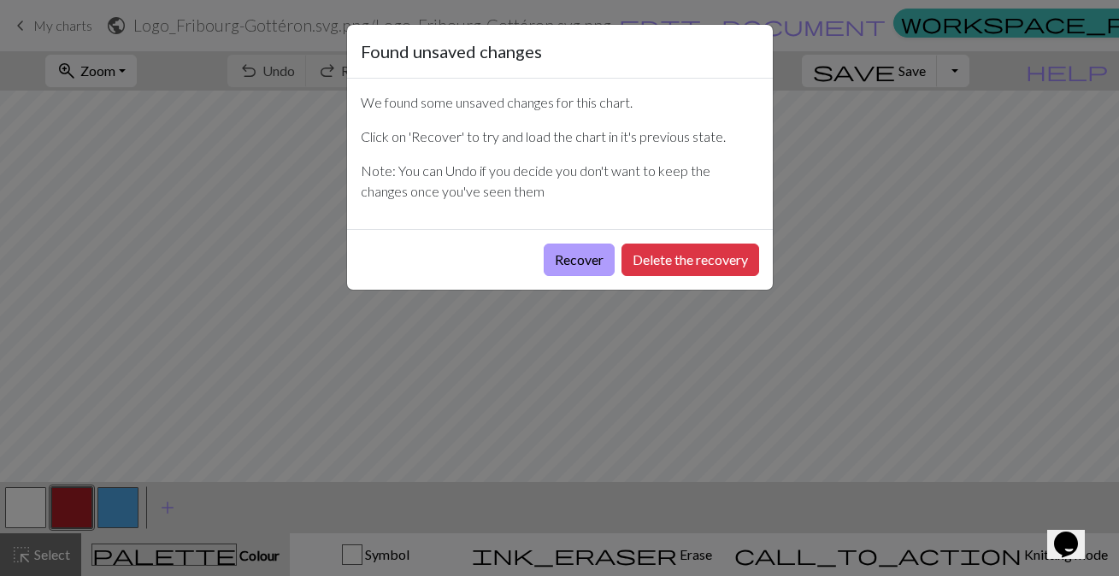
click at [575, 259] on button "Recover" at bounding box center [579, 260] width 71 height 32
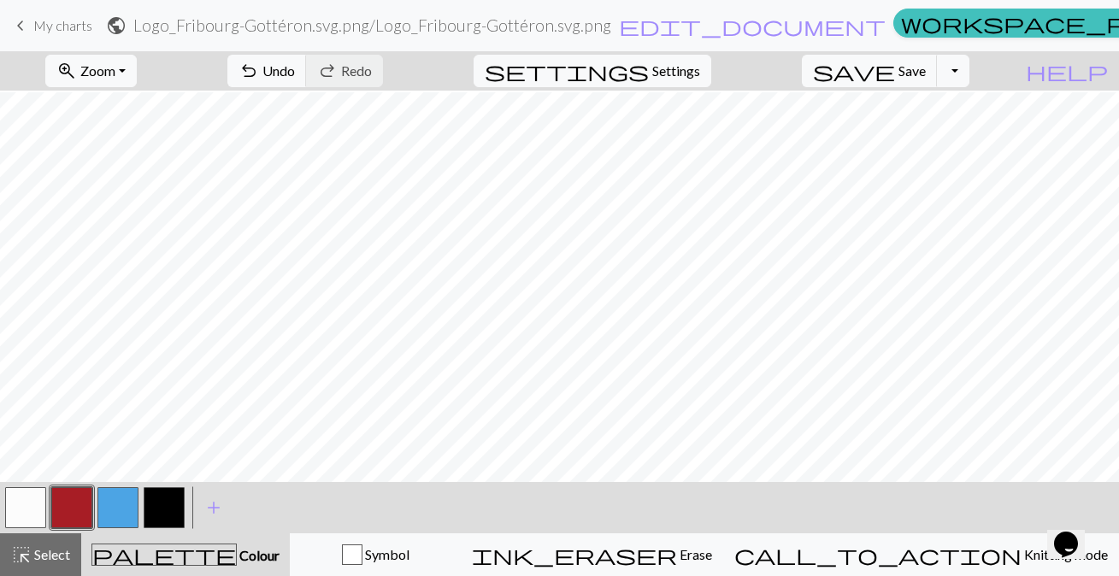
scroll to position [1054, 0]
click at [137, 64] on button "zoom_in Zoom Zoom" at bounding box center [90, 71] width 91 height 32
click at [122, 114] on button "Fit all" at bounding box center [113, 108] width 135 height 27
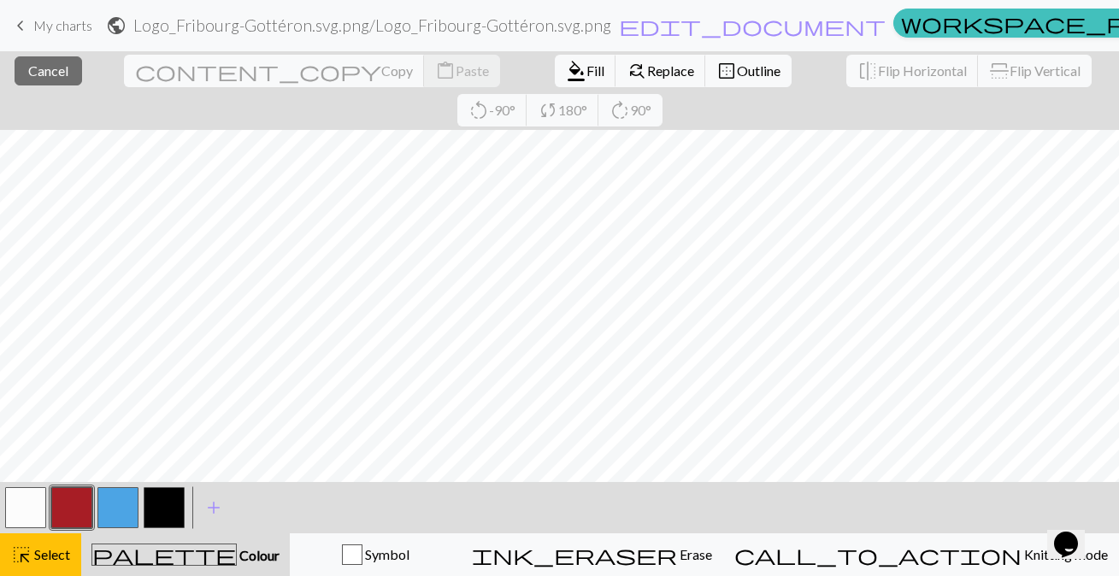
click at [58, 484] on div "close Cancel content_copy Copy content_paste Paste format_color_fill Fill find_…" at bounding box center [559, 313] width 1119 height 525
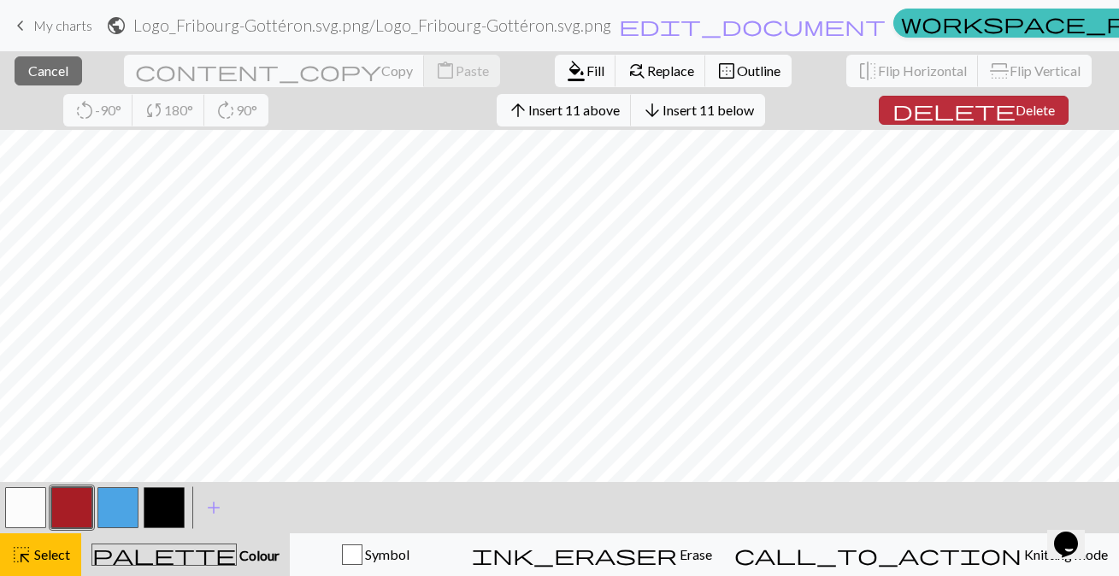
click at [1016, 112] on span "Delete" at bounding box center [1035, 110] width 39 height 16
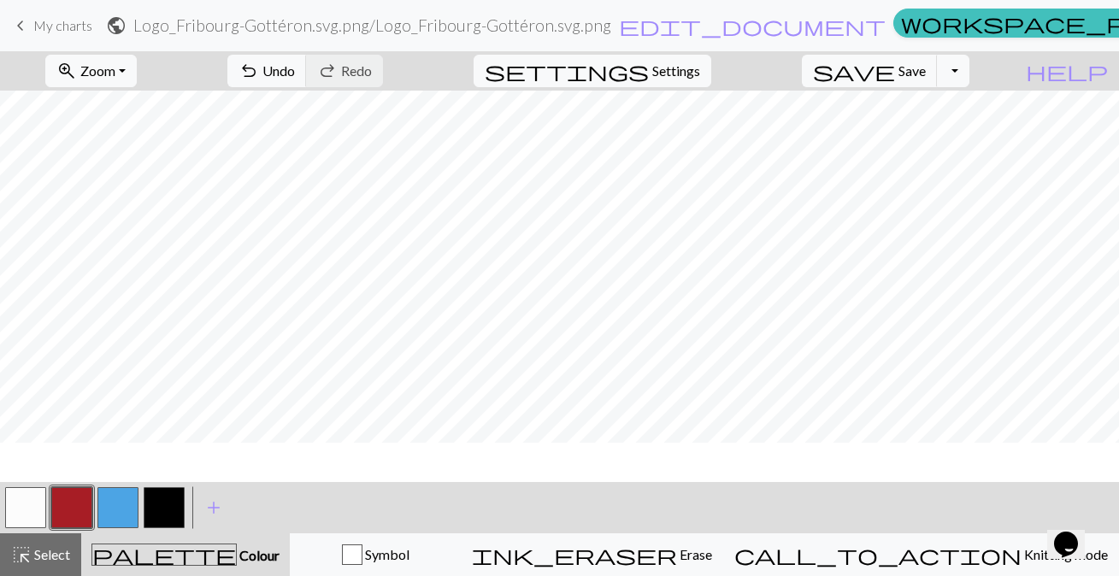
scroll to position [258, 0]
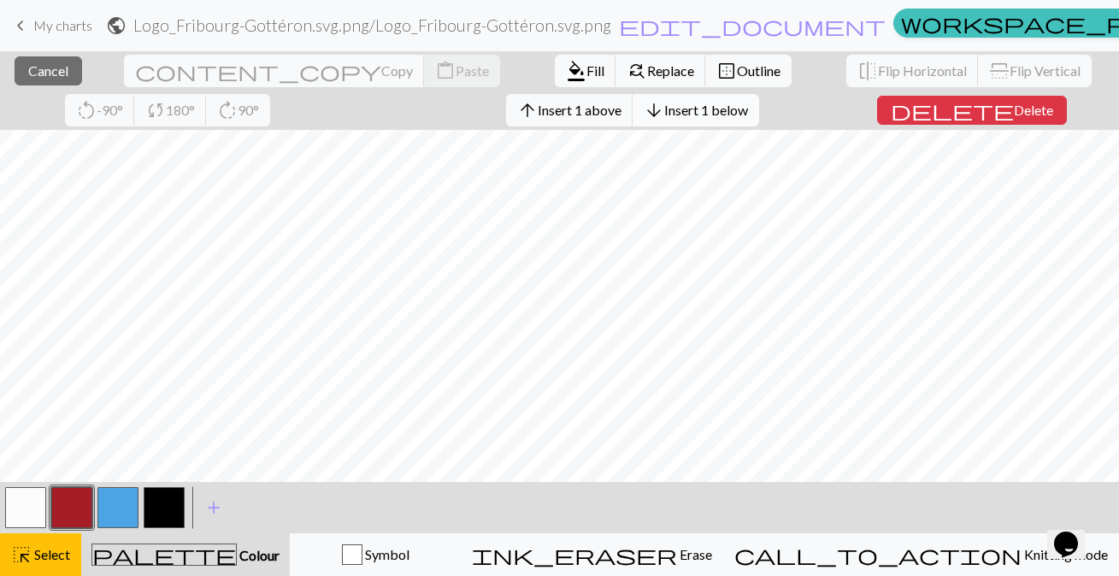
click at [664, 109] on span "Insert 1 below" at bounding box center [706, 110] width 84 height 16
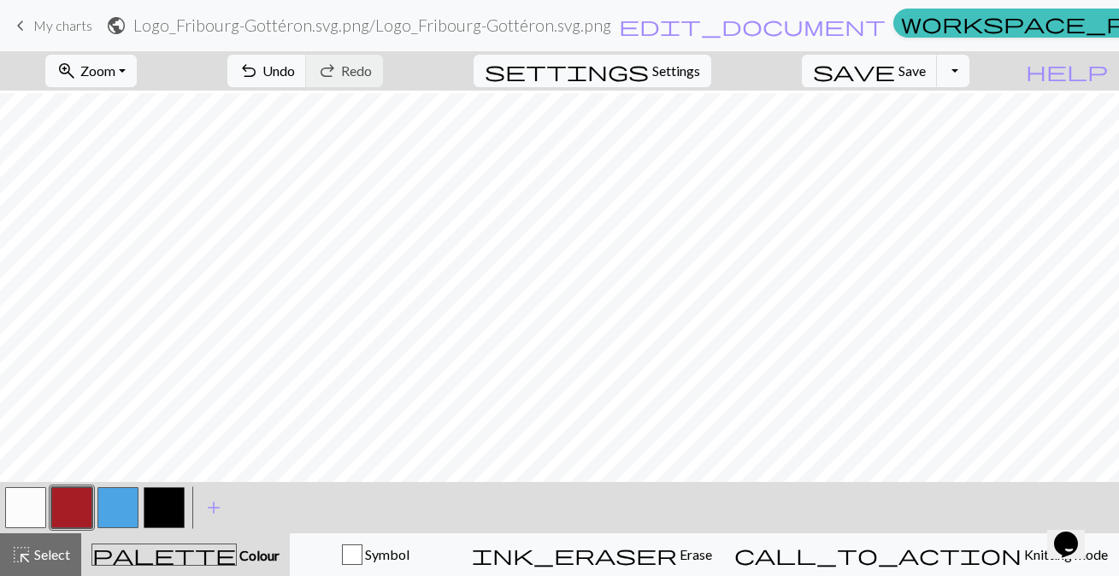
scroll to position [267, 0]
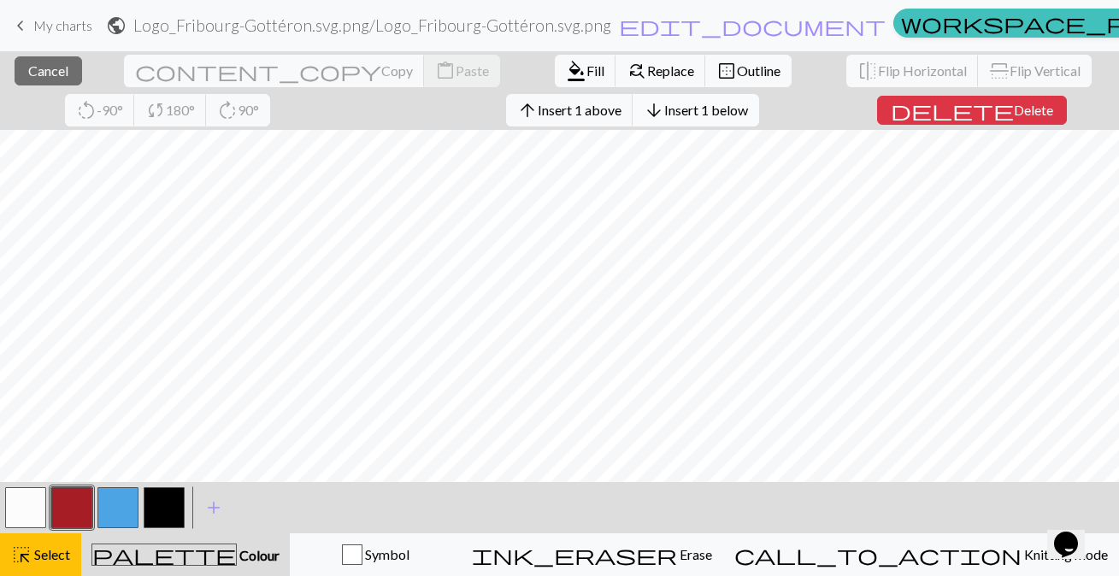
click at [664, 115] on span "Insert 1 below" at bounding box center [706, 110] width 84 height 16
click at [664, 110] on span "Insert 1 below" at bounding box center [706, 110] width 84 height 16
click at [664, 109] on span "Insert 1 below" at bounding box center [706, 110] width 84 height 16
click at [664, 113] on span "Insert 1 below" at bounding box center [706, 110] width 84 height 16
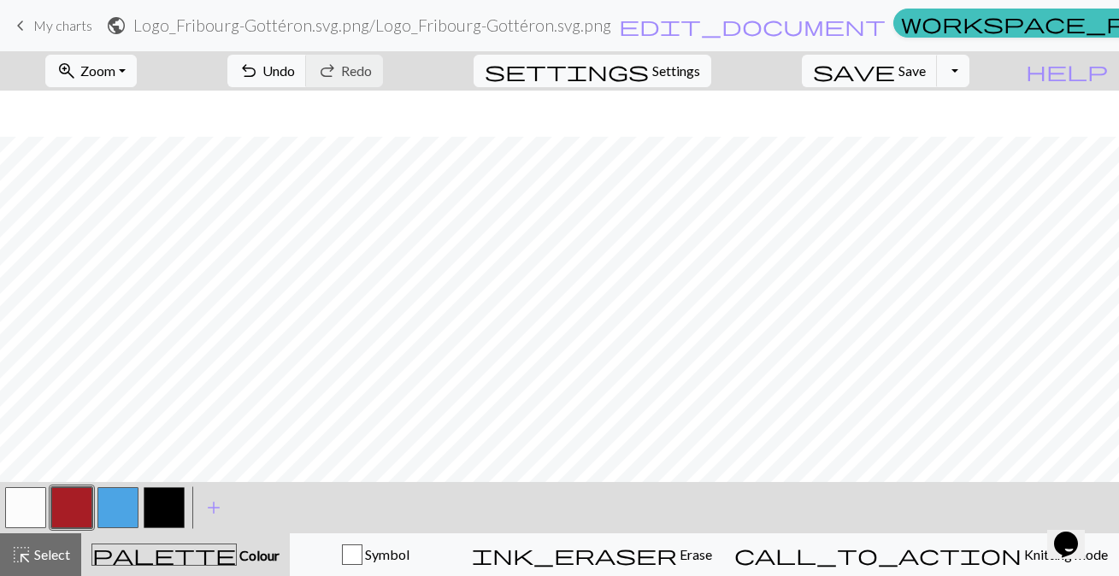
scroll to position [202, 0]
click at [367, 113] on div "zoom_in Zoom Zoom Fit all Fit width Fit height 50% 100% 150% 200% undo Undo Und…" at bounding box center [559, 313] width 1119 height 525
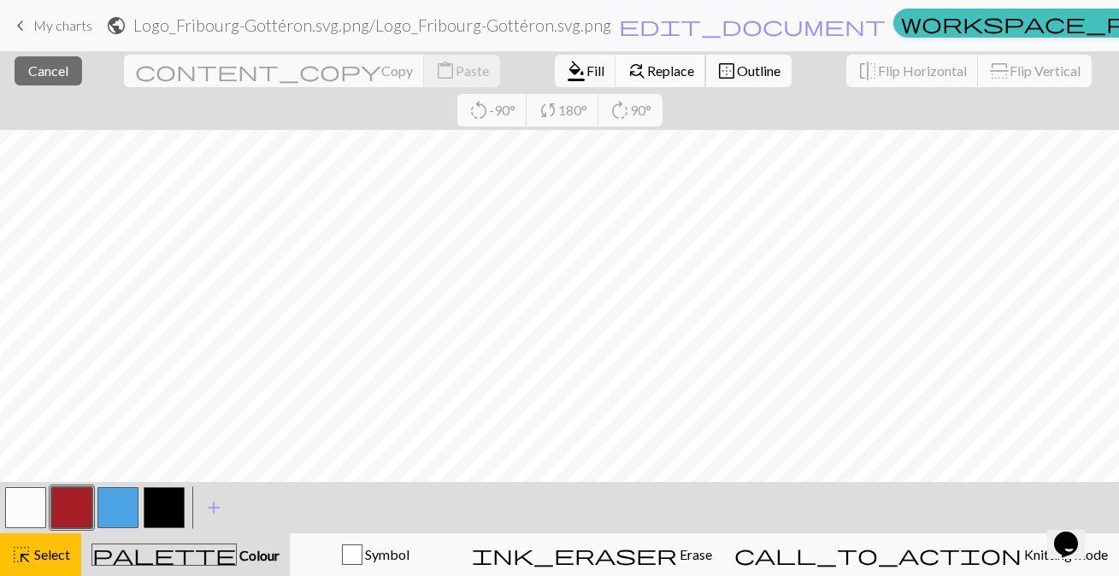
click at [647, 73] on span "Replace" at bounding box center [670, 70] width 47 height 16
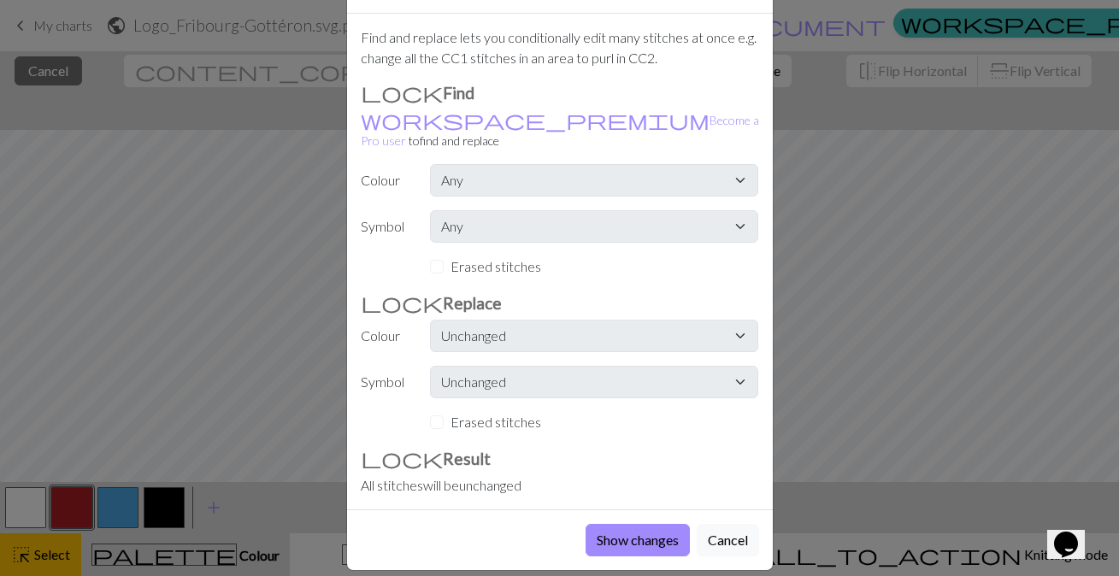
scroll to position [63, 0]
click at [715, 526] on button "Cancel" at bounding box center [728, 542] width 62 height 32
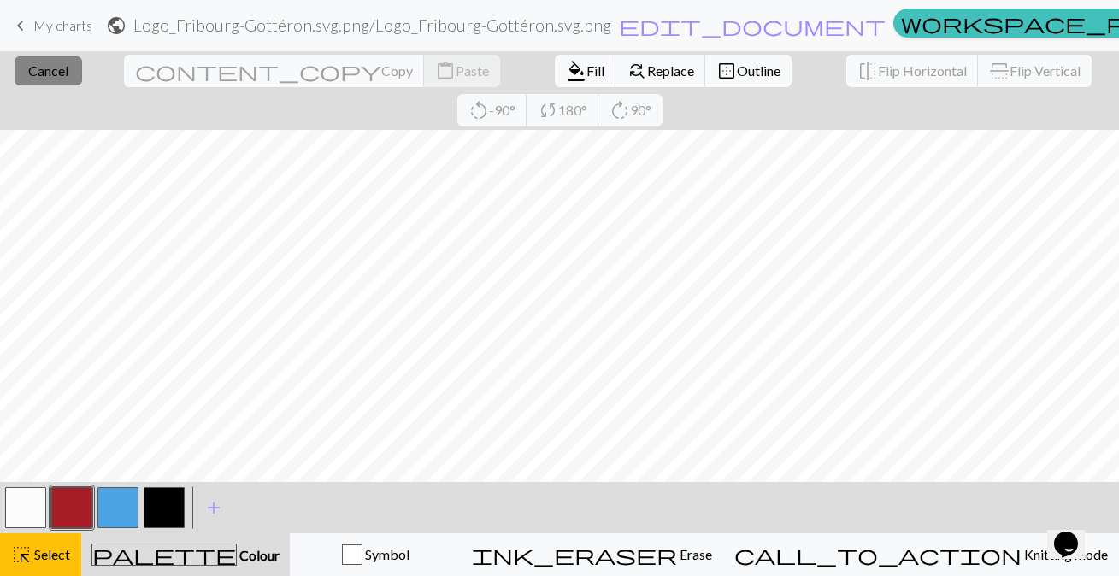
click at [28, 69] on span "Cancel" at bounding box center [48, 70] width 40 height 16
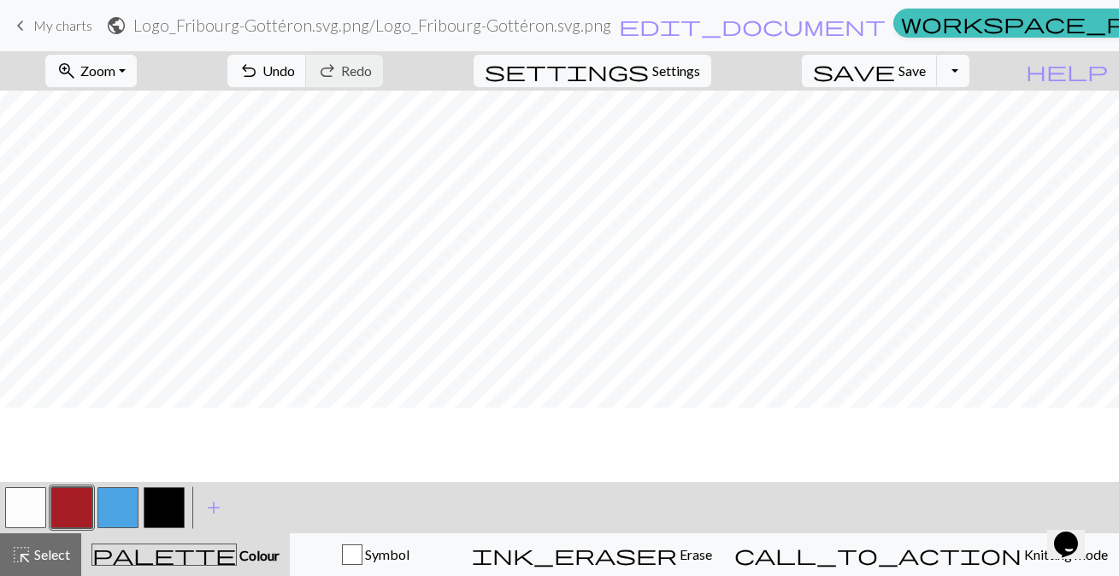
scroll to position [227, 0]
